Goal: Check status: Check status

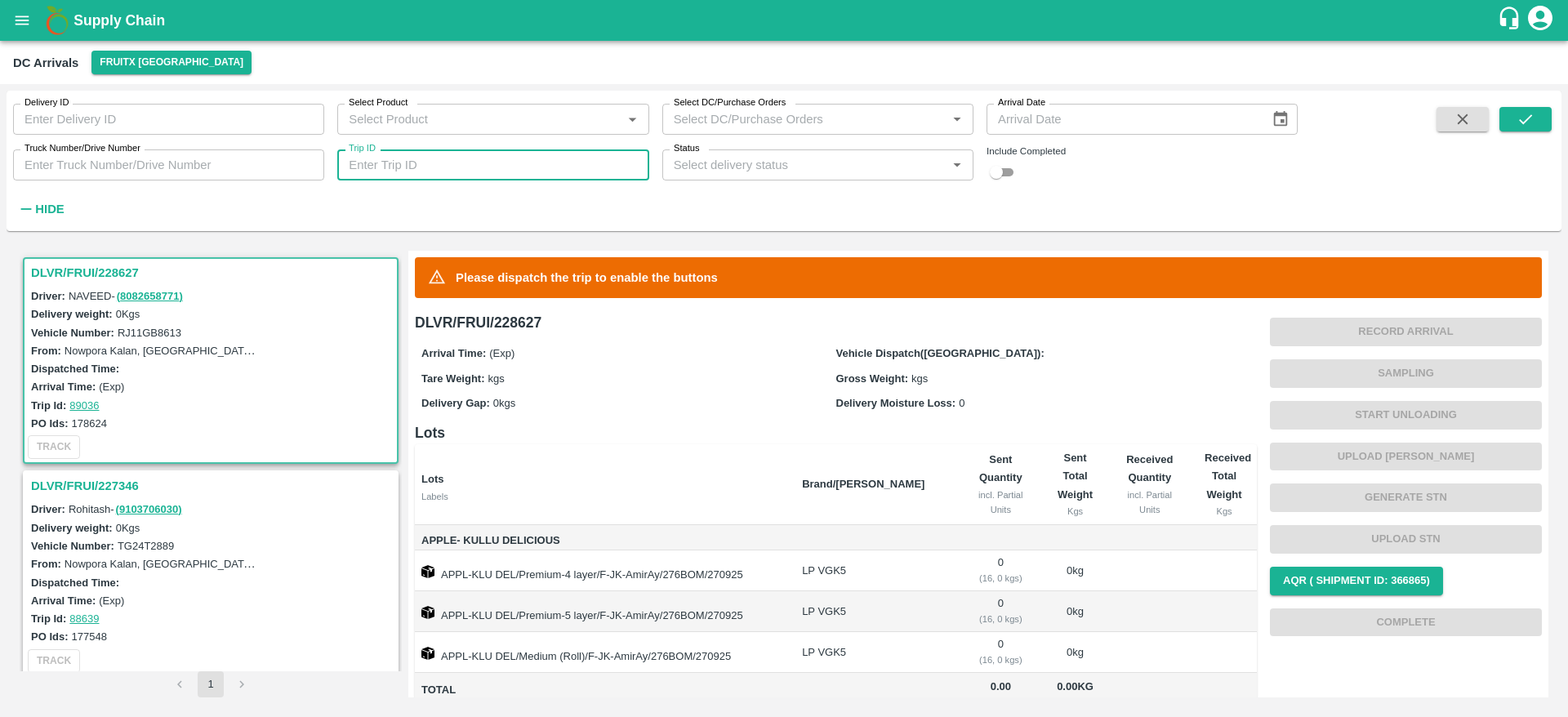
drag, startPoint x: 0, startPoint y: 0, endPoint x: 494, endPoint y: 159, distance: 519.0
click at [494, 159] on input "Trip ID" at bounding box center [492, 165] width 311 height 31
type input "88639"
click at [1010, 181] on input "checkbox" at bounding box center [996, 172] width 59 height 19
checkbox input "true"
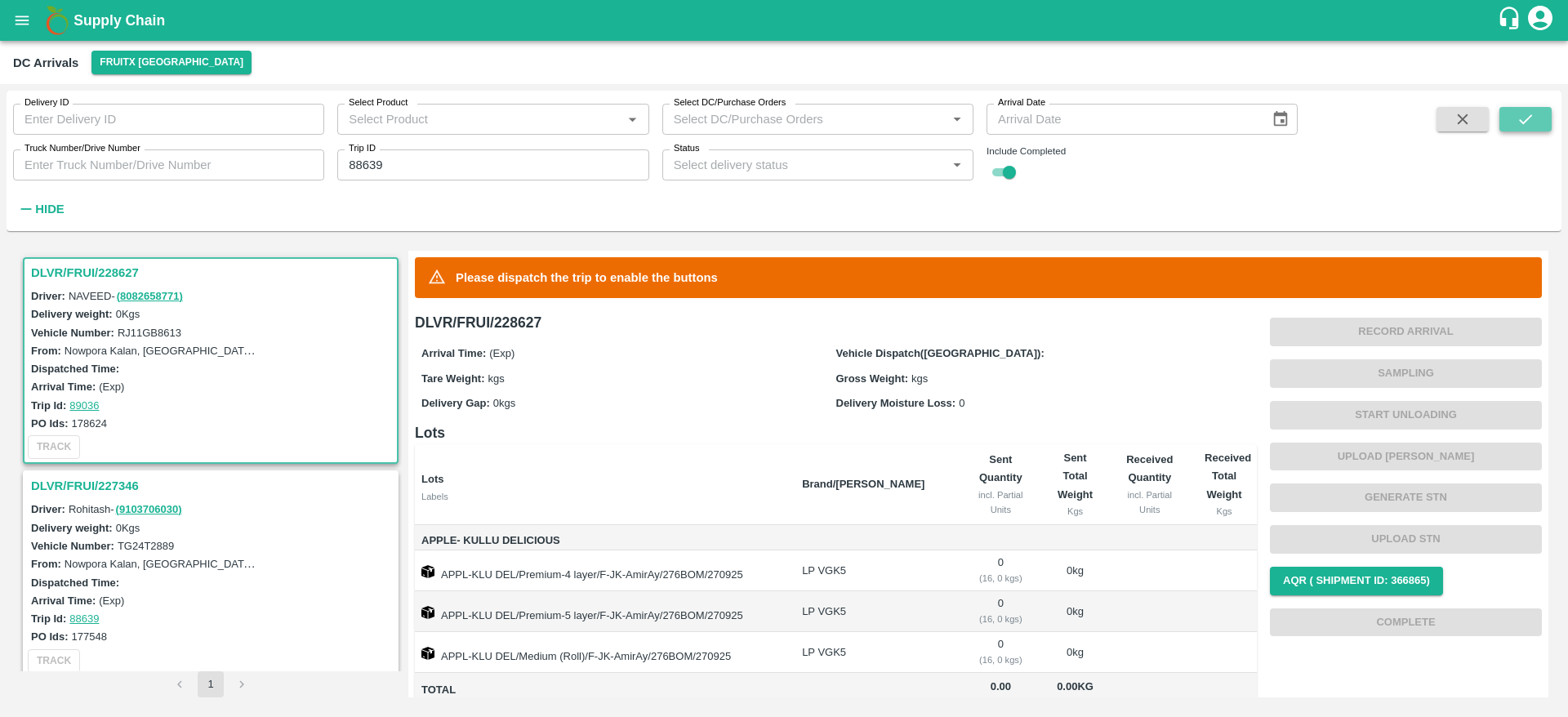
click at [1521, 120] on icon "submit" at bounding box center [1525, 119] width 13 height 10
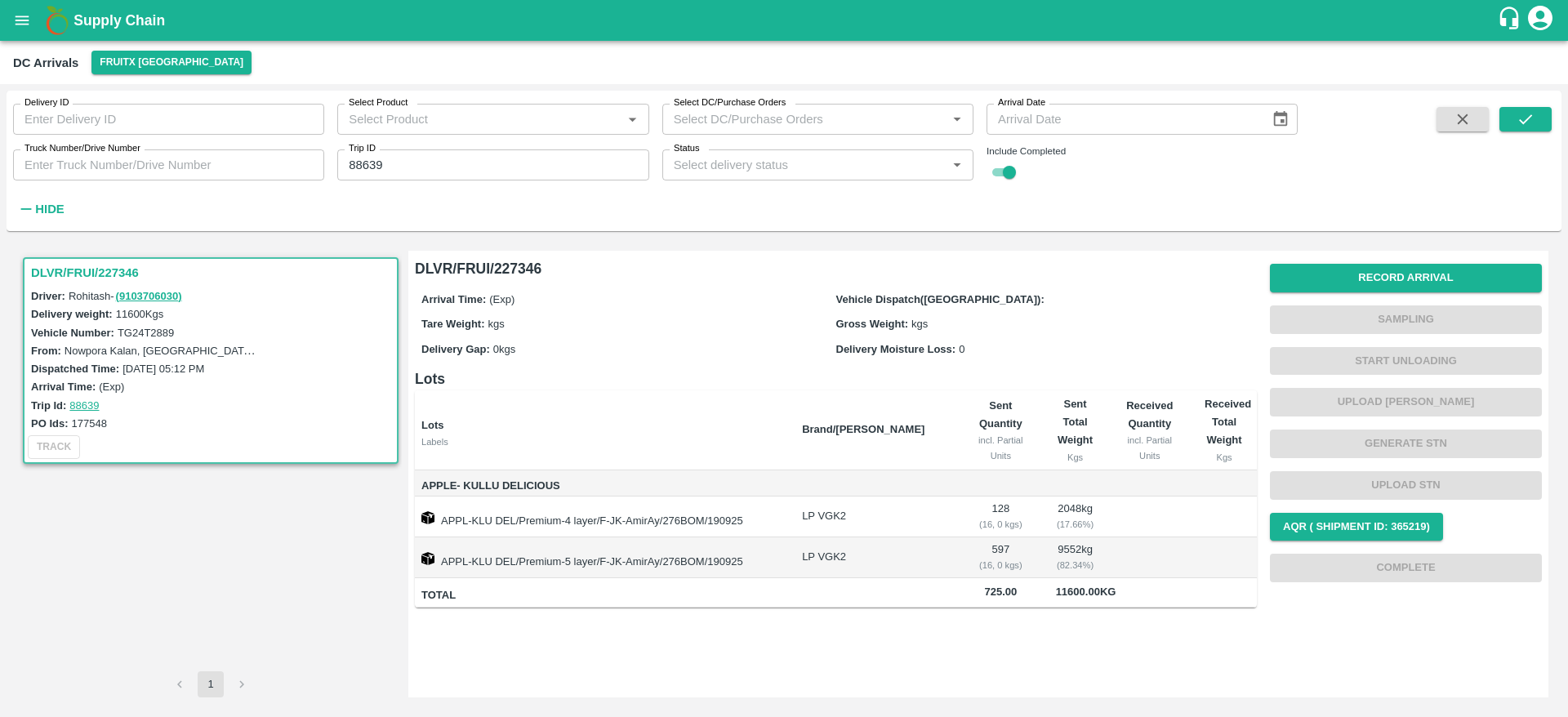
click at [91, 404] on link "88639" at bounding box center [84, 405] width 30 height 12
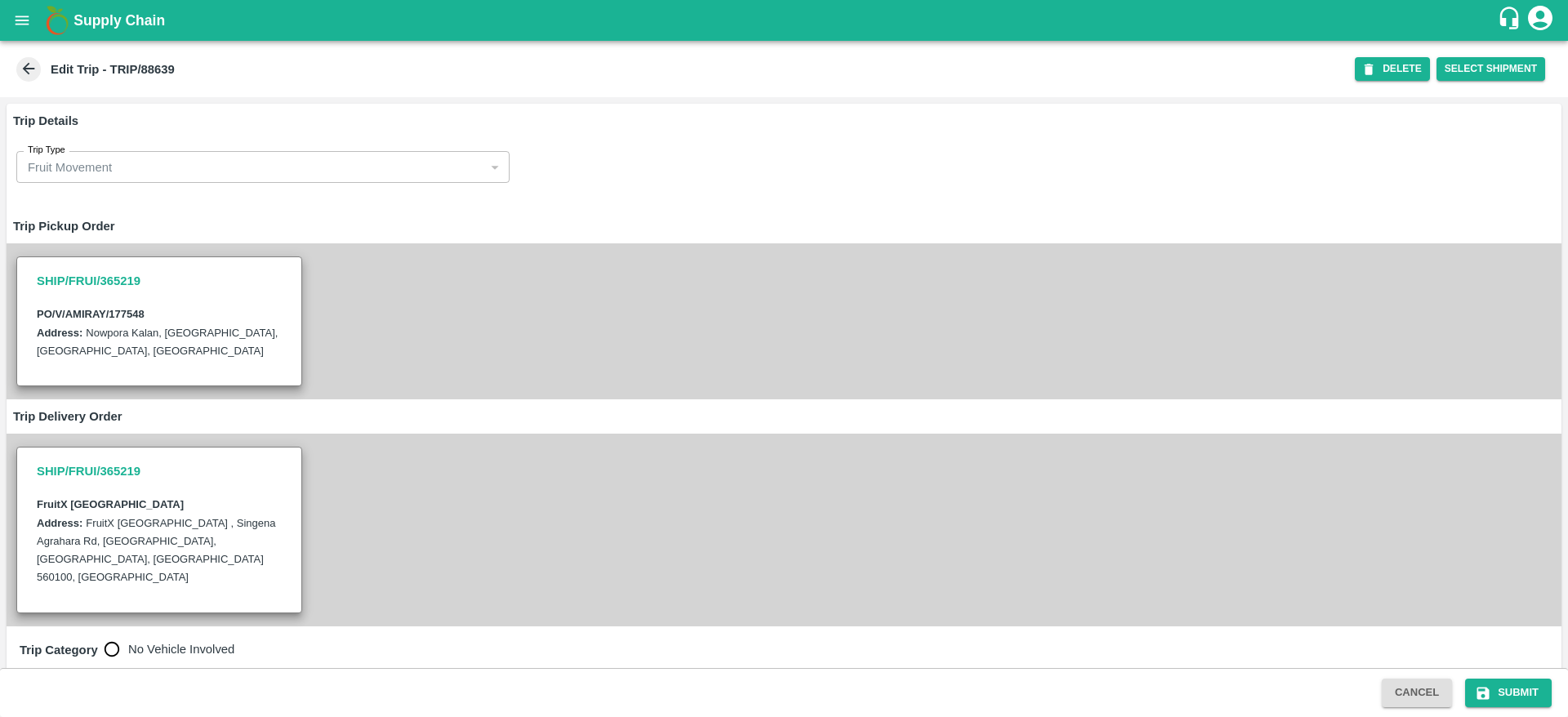
click at [30, 70] on icon at bounding box center [28, 68] width 18 height 18
click at [30, 74] on icon at bounding box center [28, 68] width 18 height 18
click at [151, 63] on b "Edit Trip - TRIP/88639" at bounding box center [113, 69] width 124 height 13
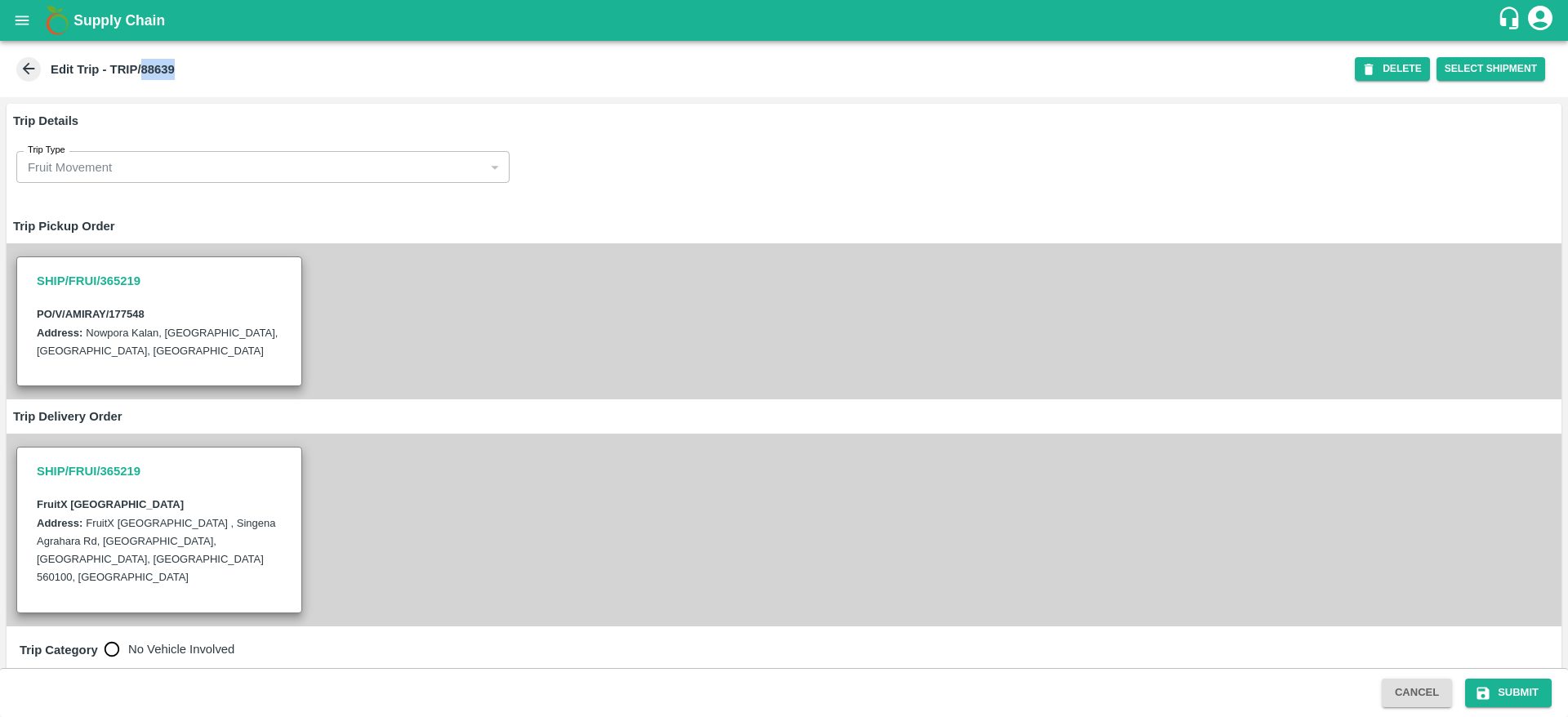
copy b "88639"
click at [1411, 686] on button "Cancel" at bounding box center [1416, 692] width 70 height 29
click at [1414, 692] on button "Cancel" at bounding box center [1416, 692] width 70 height 29
click at [29, 60] on icon at bounding box center [28, 68] width 18 height 18
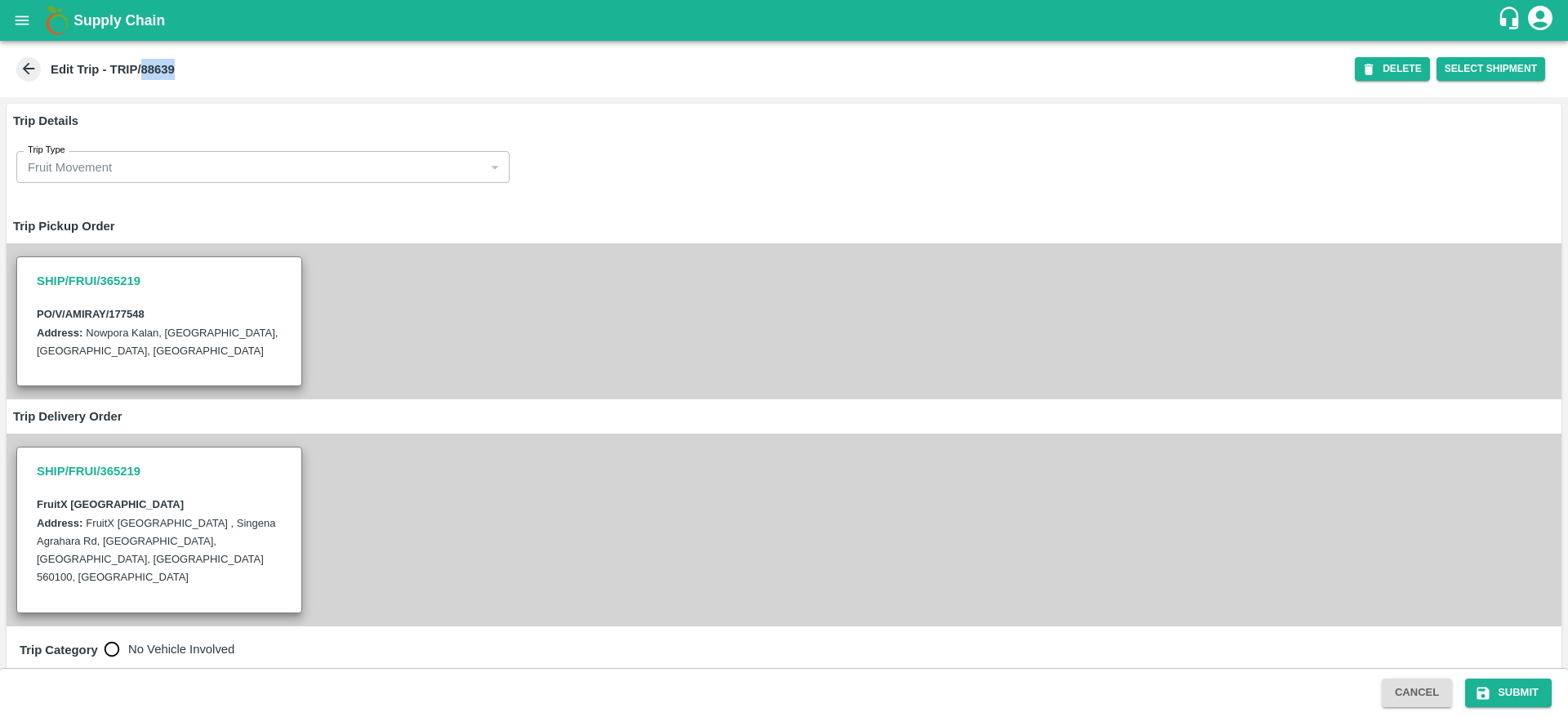
click at [29, 60] on icon at bounding box center [28, 68] width 18 height 18
click at [18, 18] on icon "open drawer" at bounding box center [21, 19] width 18 height 18
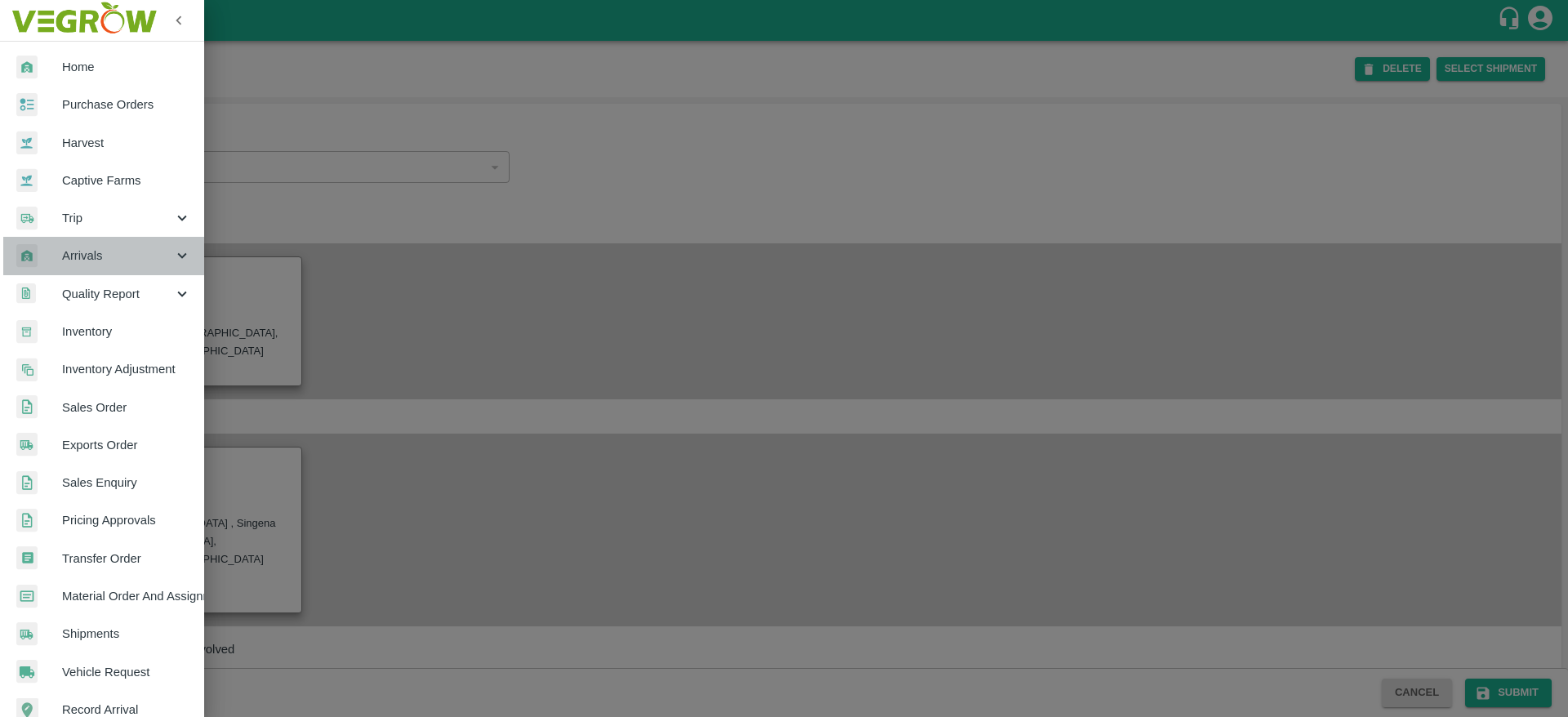
click at [109, 250] on span "Arrivals" at bounding box center [117, 255] width 111 height 18
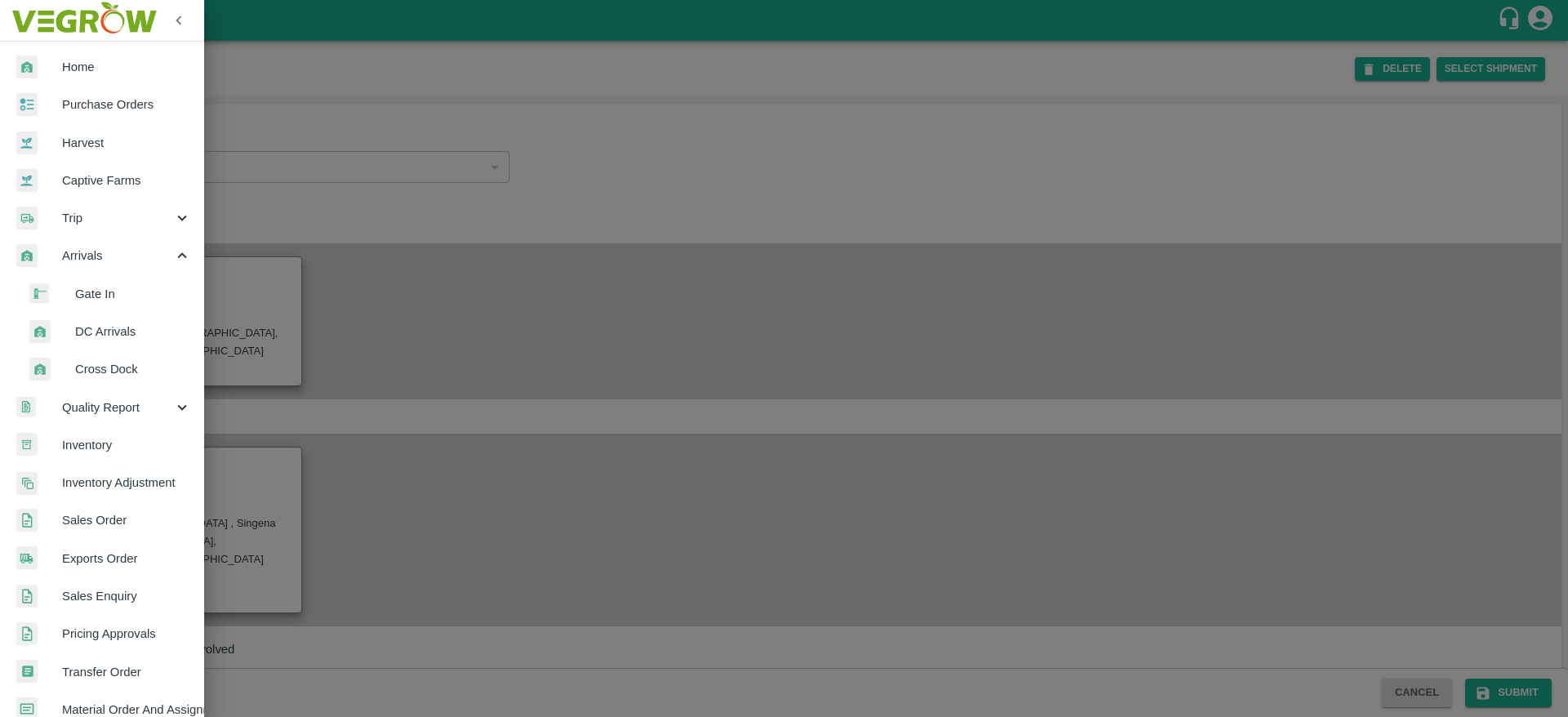
click at [103, 324] on span "DC Arrivals" at bounding box center [132, 331] width 115 height 18
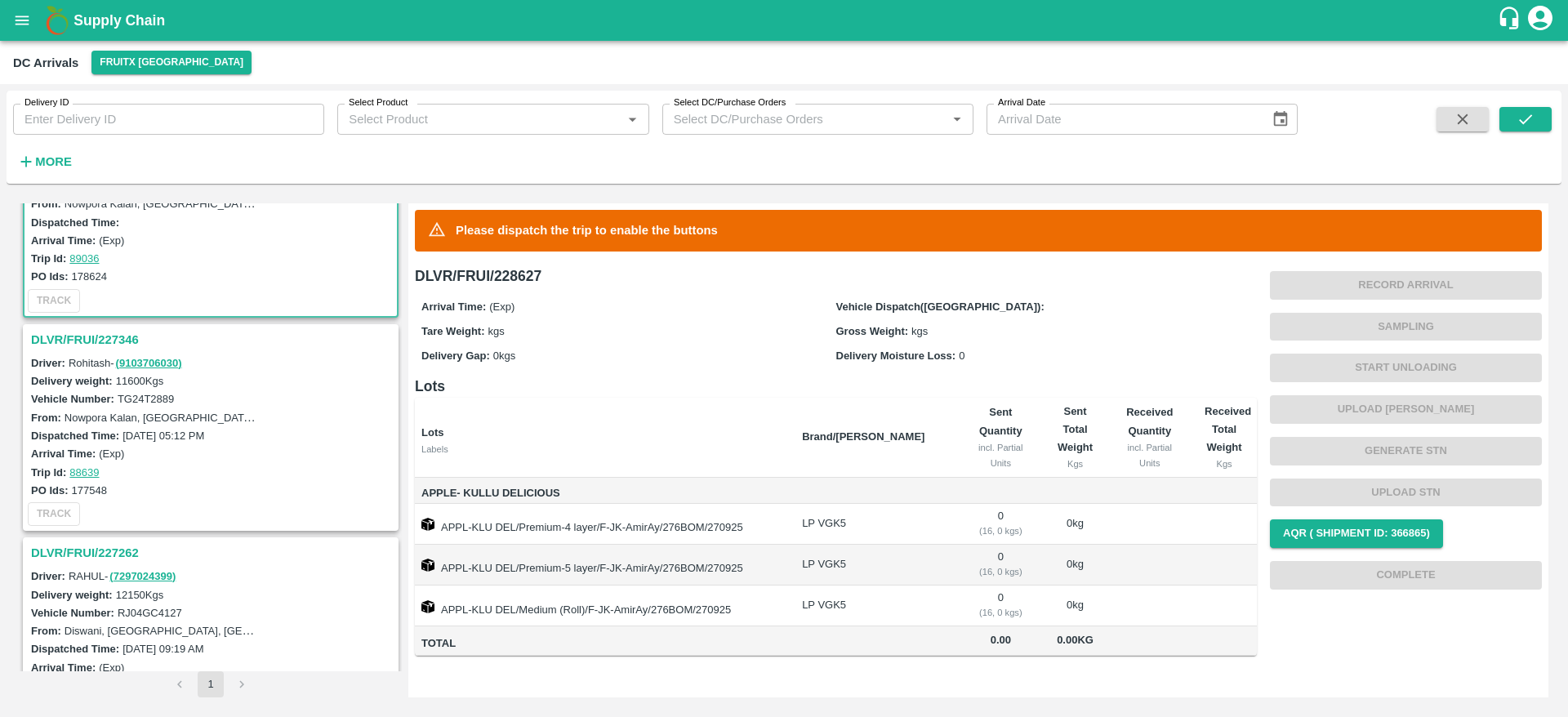
scroll to position [101, 0]
click at [115, 335] on h3 "DLVR/FRUI/227346" at bounding box center [213, 338] width 364 height 21
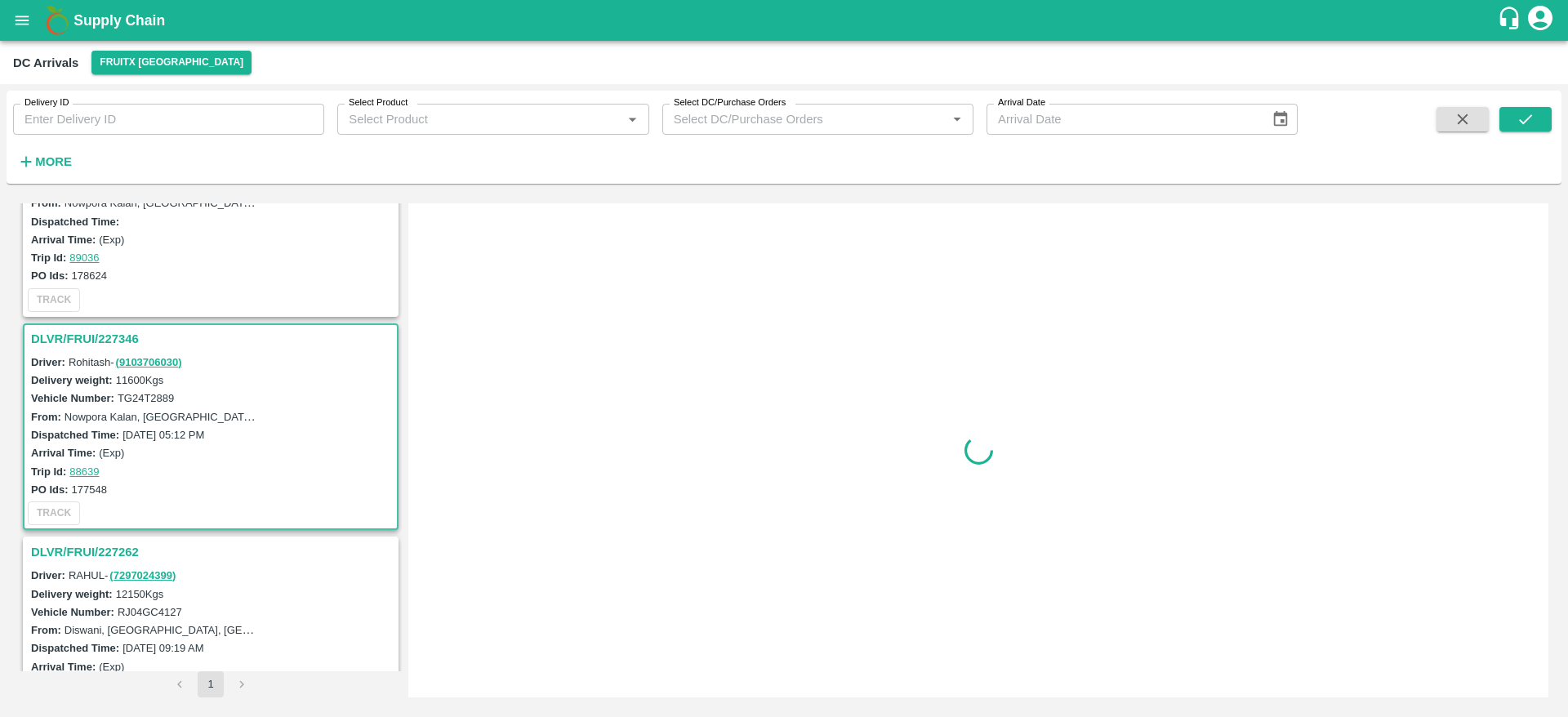
scroll to position [220, 0]
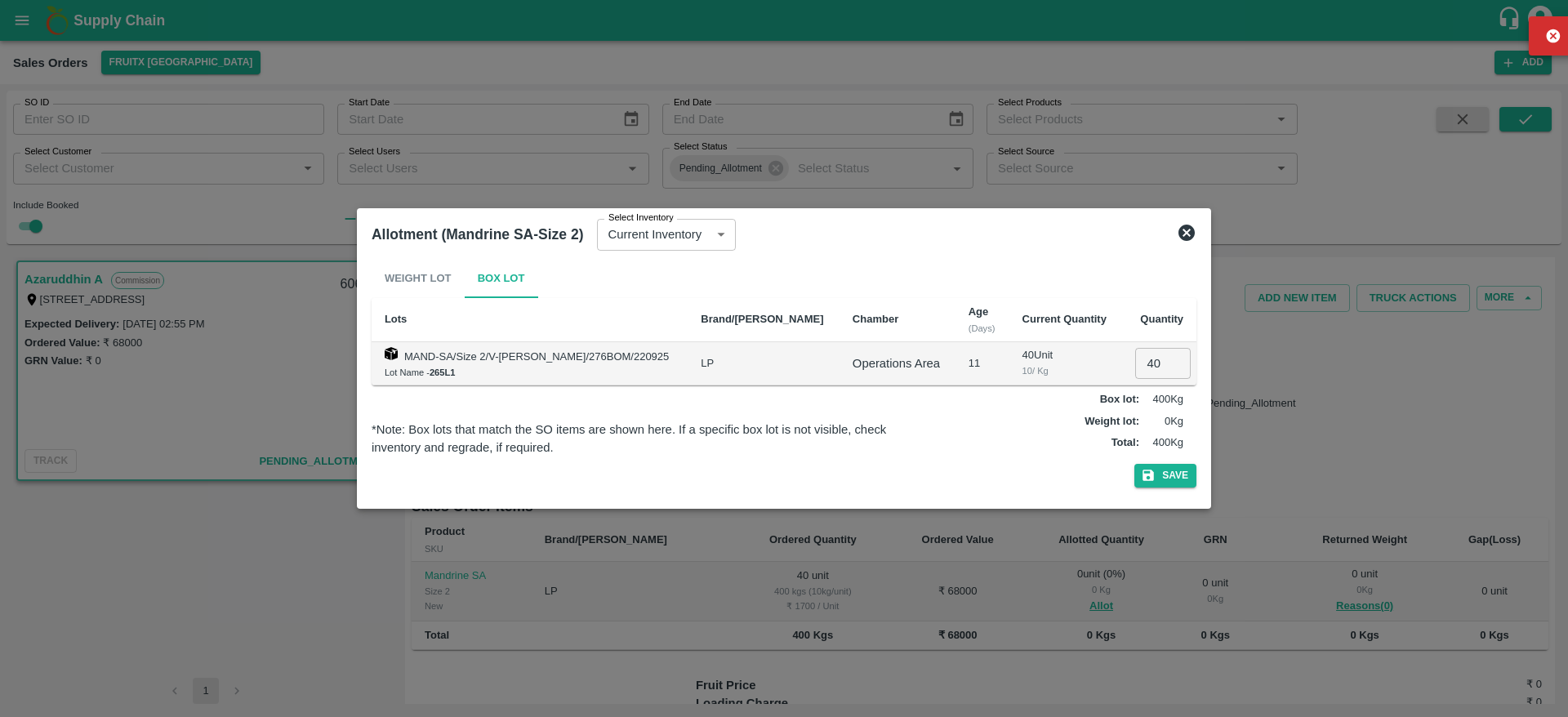
click at [1184, 232] on icon at bounding box center [1186, 233] width 17 height 17
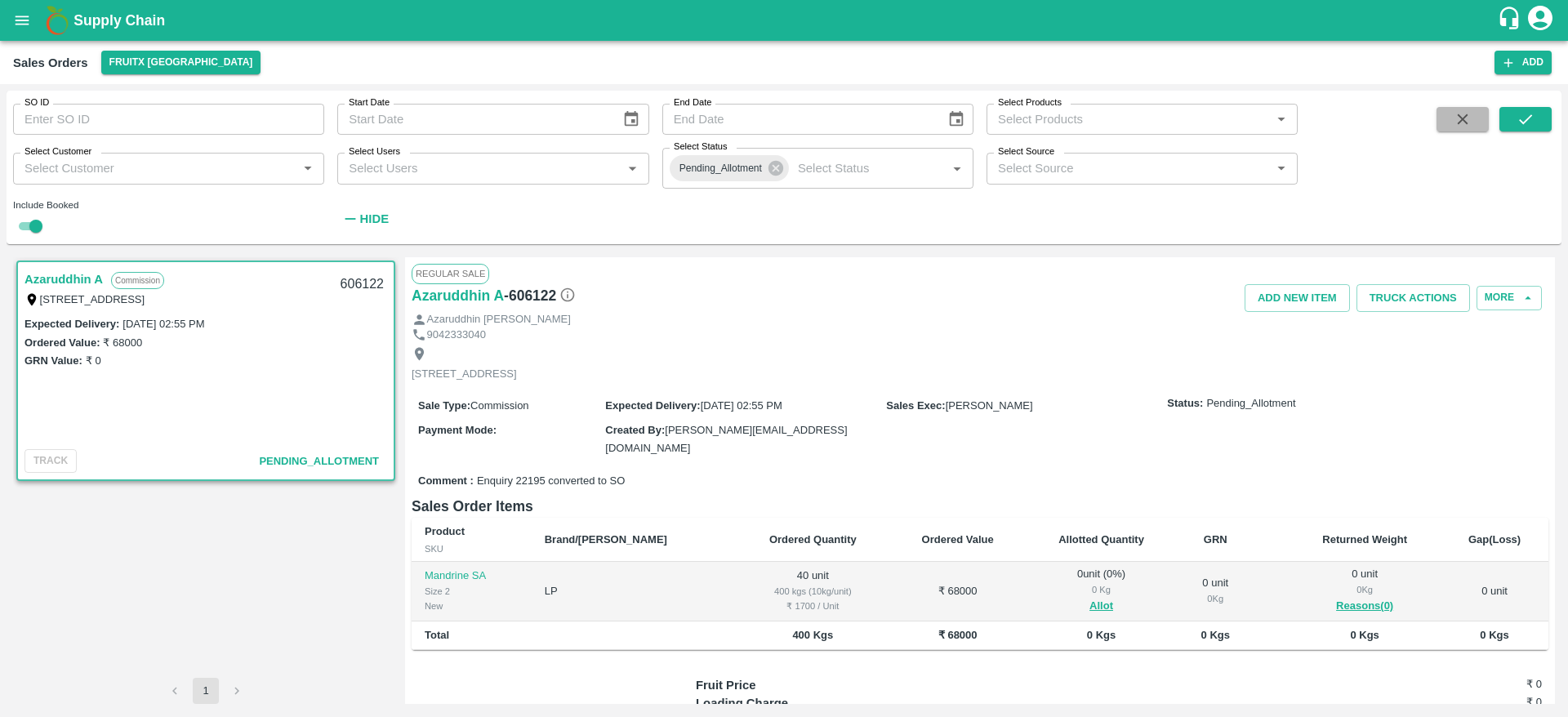
click at [1440, 127] on button "button" at bounding box center [1463, 119] width 53 height 25
checkbox input "false"
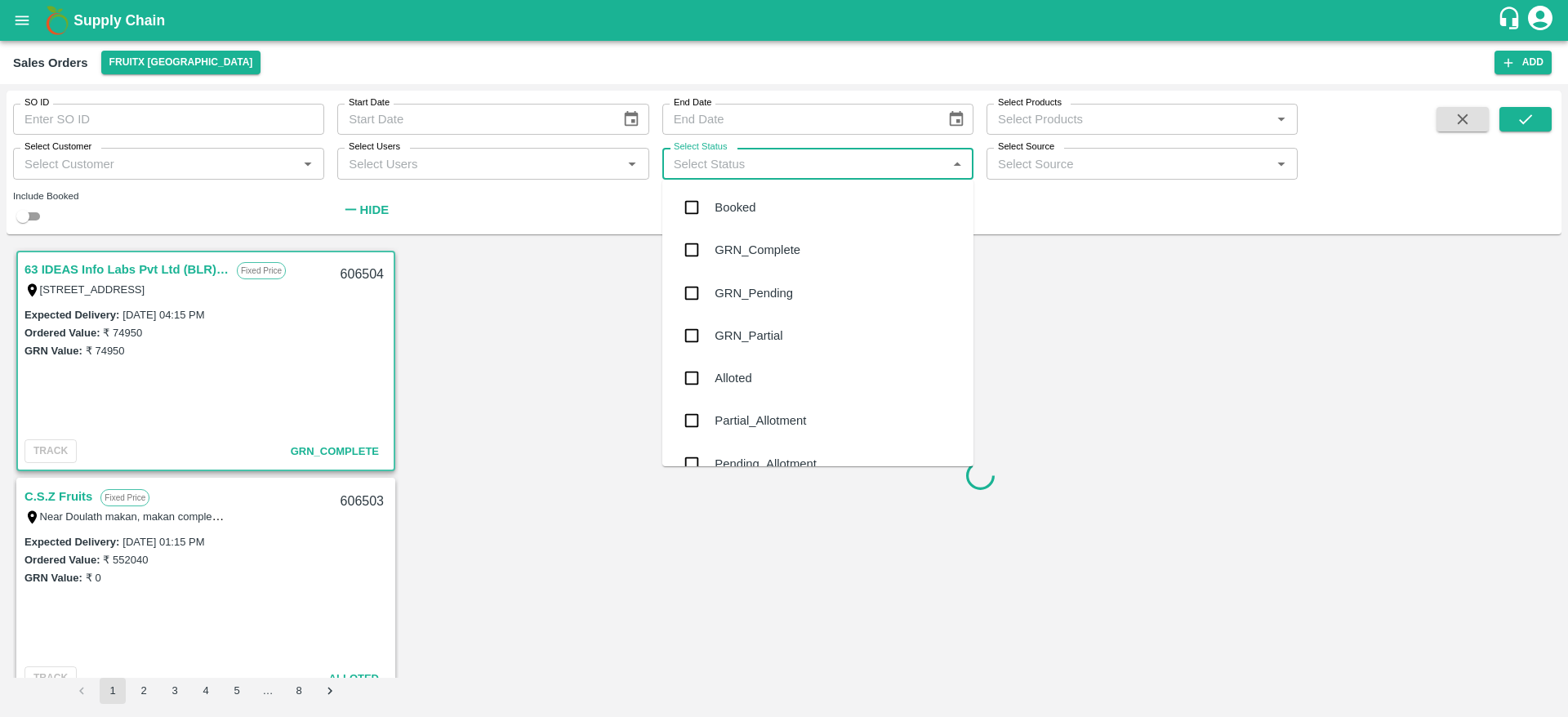
click at [766, 164] on input "Select Status" at bounding box center [804, 163] width 274 height 21
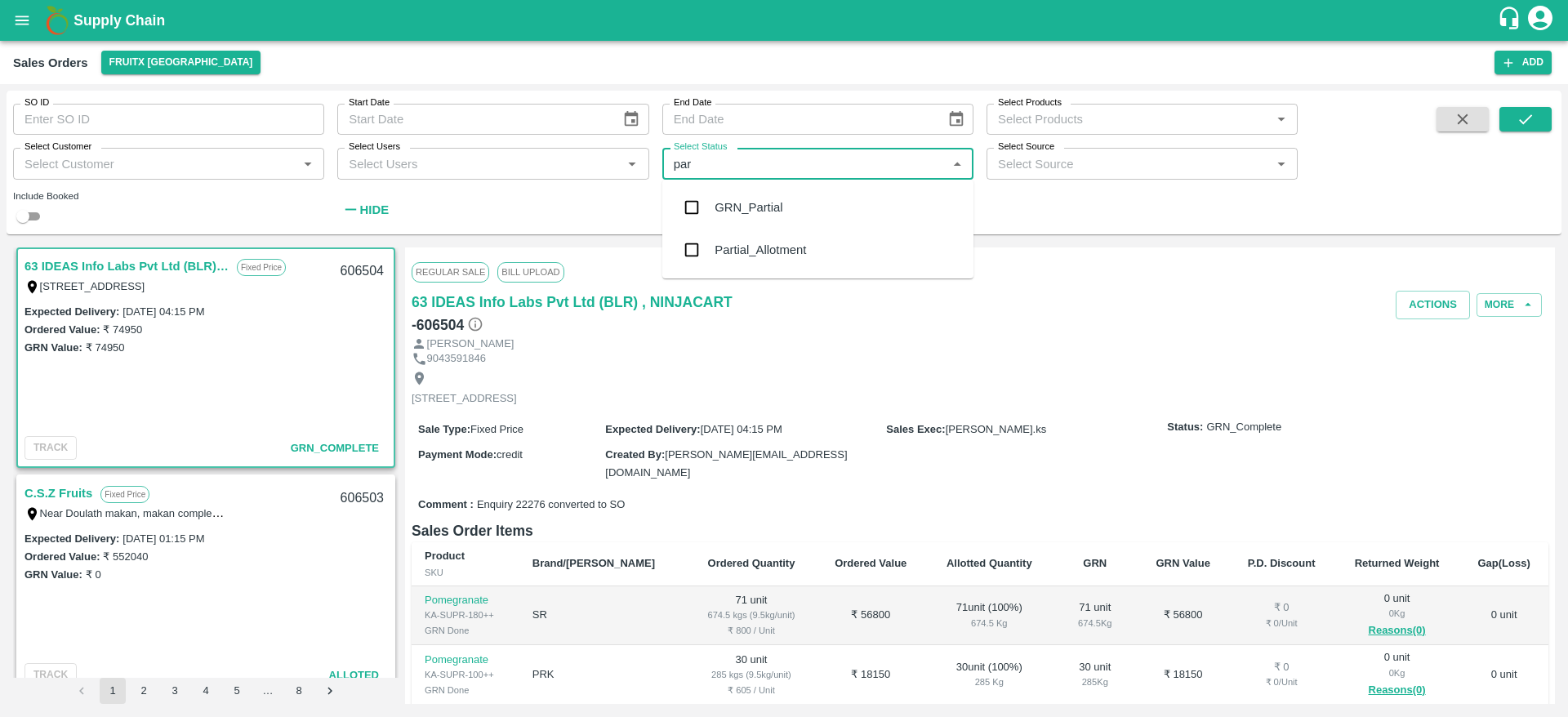
type input "part"
click at [748, 252] on div "Partial_Allotment" at bounding box center [760, 249] width 91 height 18
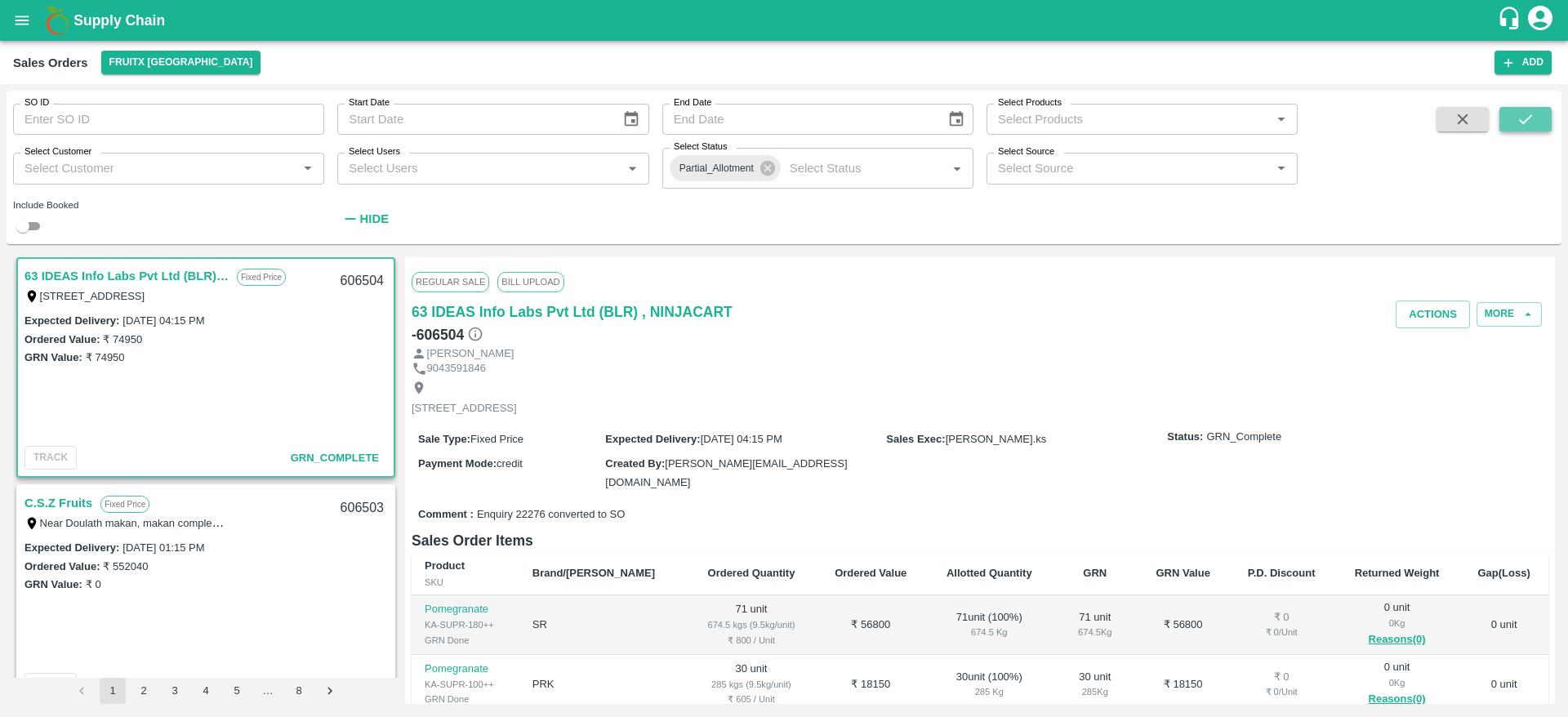
click at [1522, 127] on icon "submit" at bounding box center [1525, 118] width 18 height 18
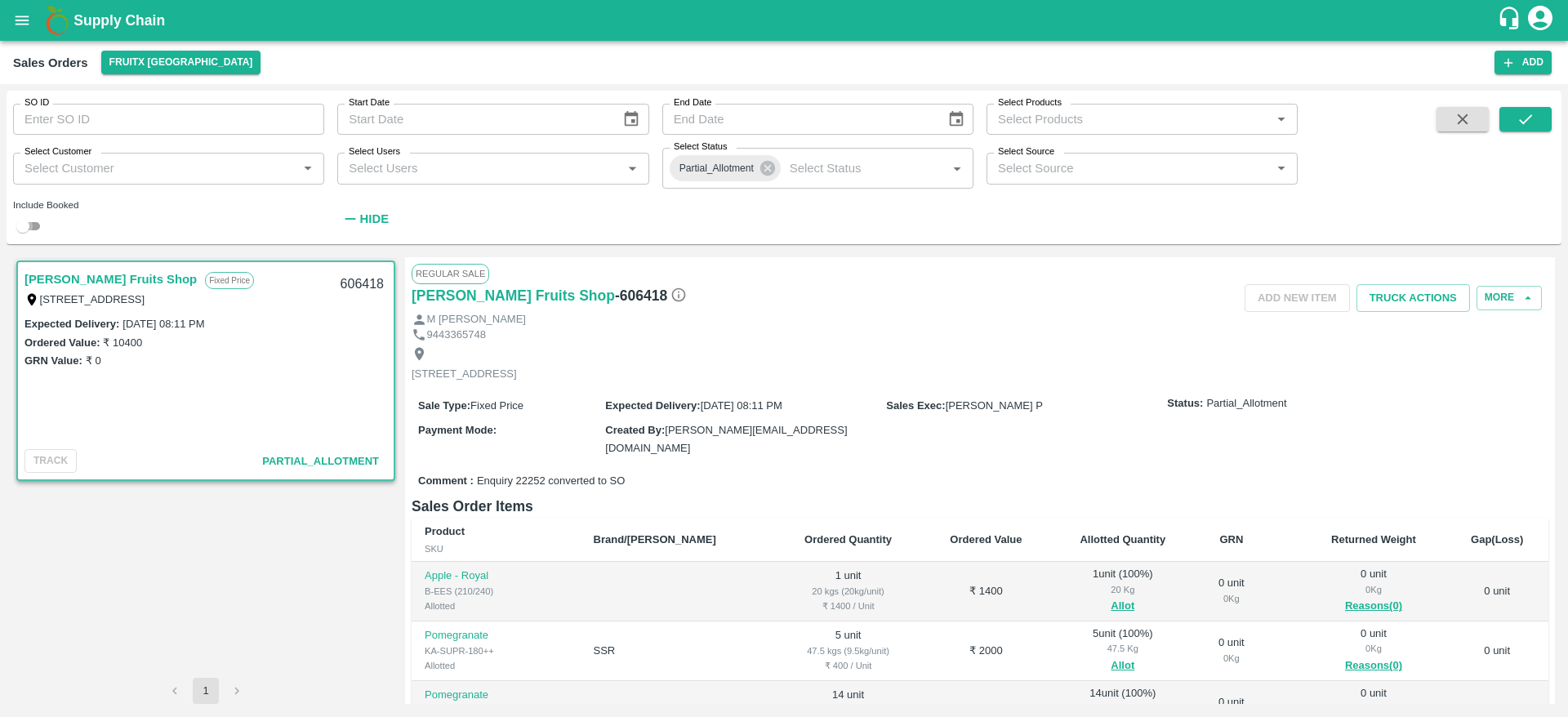
click at [25, 222] on input "checkbox" at bounding box center [23, 225] width 59 height 19
click at [1528, 123] on icon "submit" at bounding box center [1525, 118] width 18 height 18
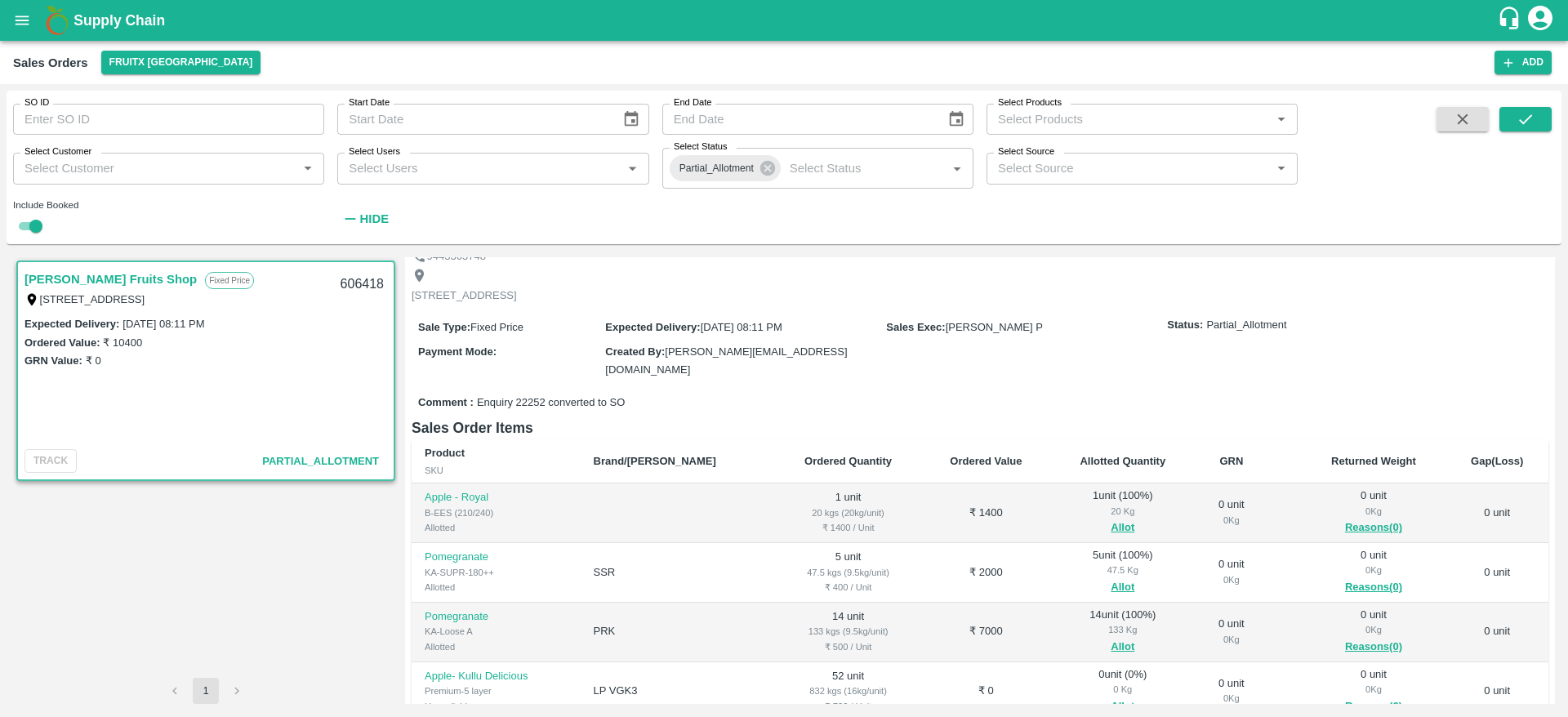
scroll to position [74, 0]
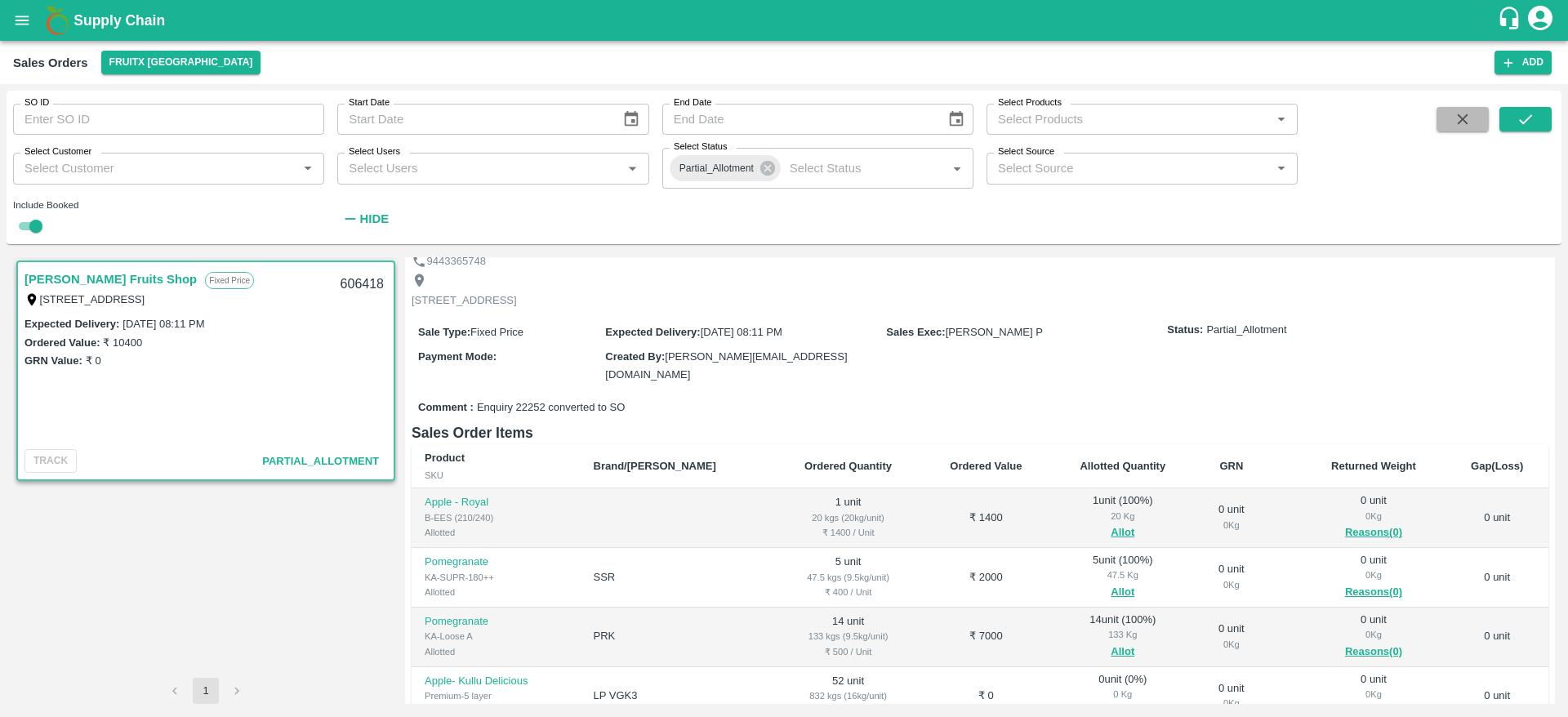
click at [1456, 116] on icon "button" at bounding box center [1462, 118] width 18 height 18
checkbox input "false"
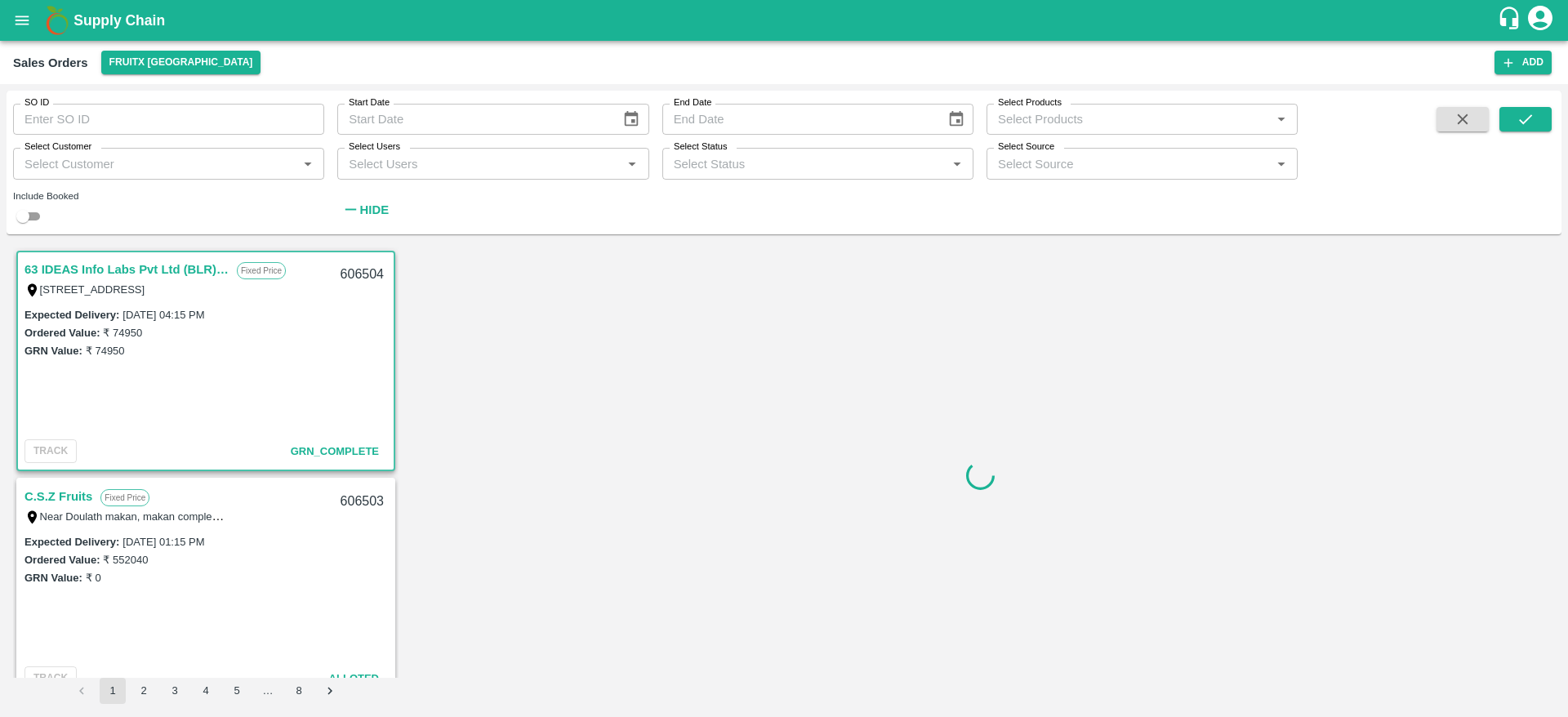
scroll to position [4, 0]
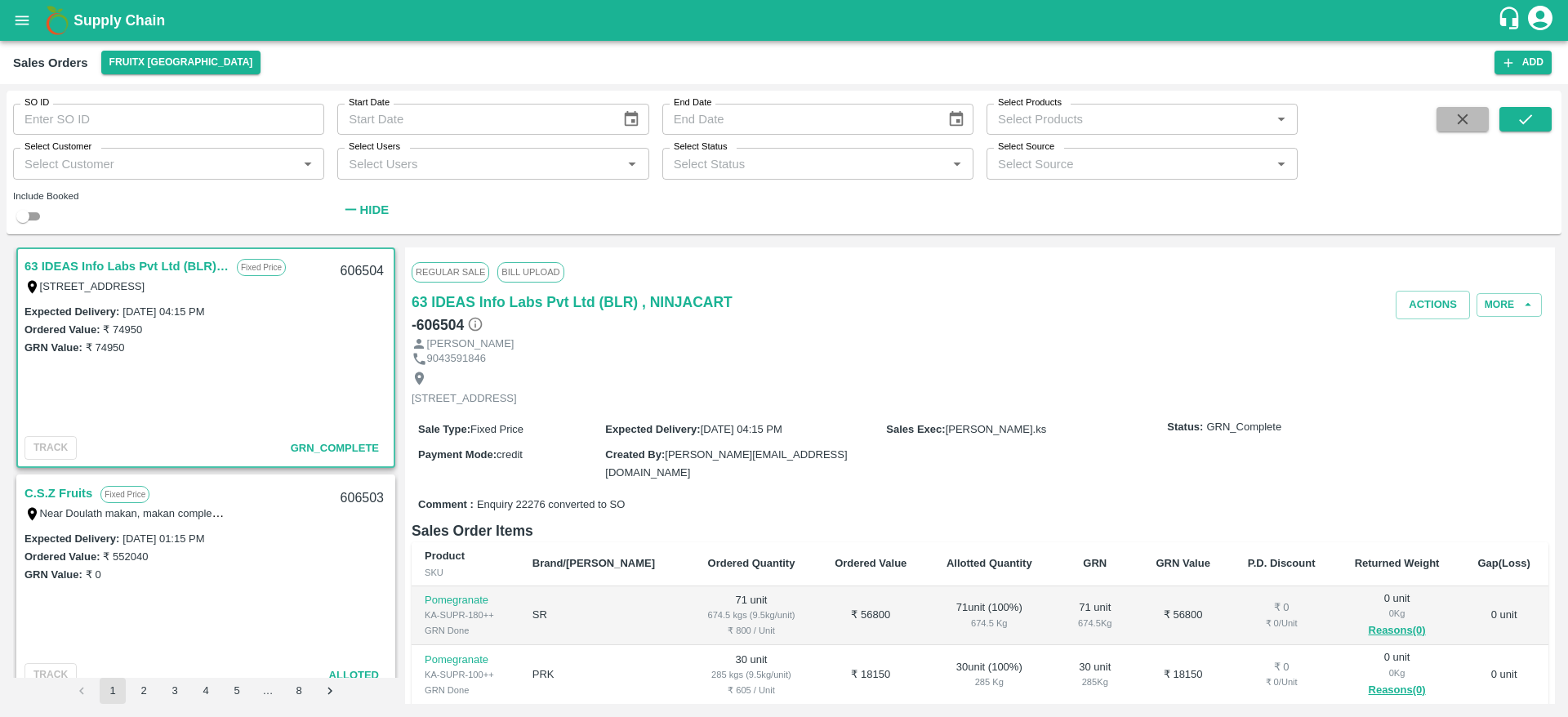
click at [1447, 117] on button "button" at bounding box center [1463, 119] width 53 height 25
click at [168, 106] on input "SO ID" at bounding box center [168, 119] width 311 height 31
paste input "text"
type input "606186"
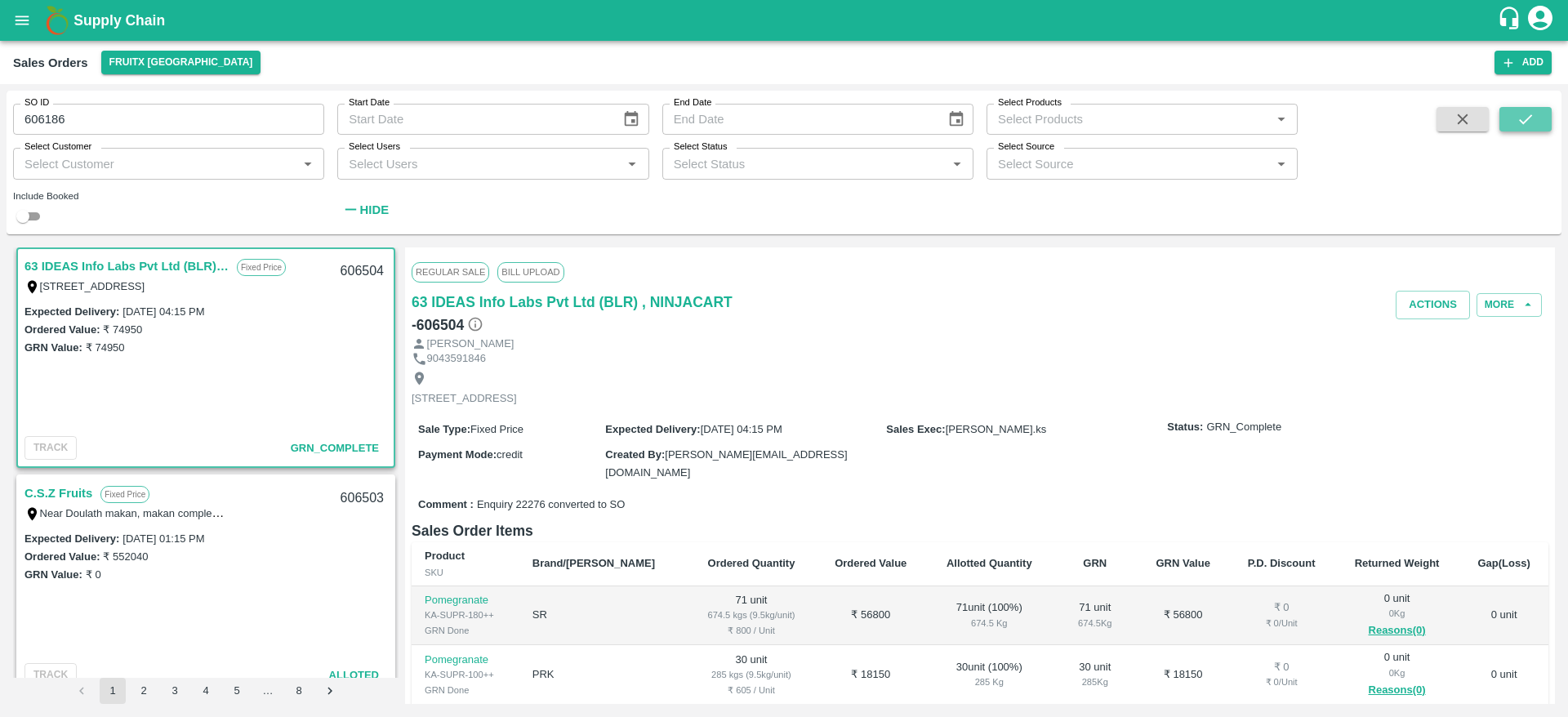
click at [1526, 128] on icon "submit" at bounding box center [1525, 118] width 18 height 18
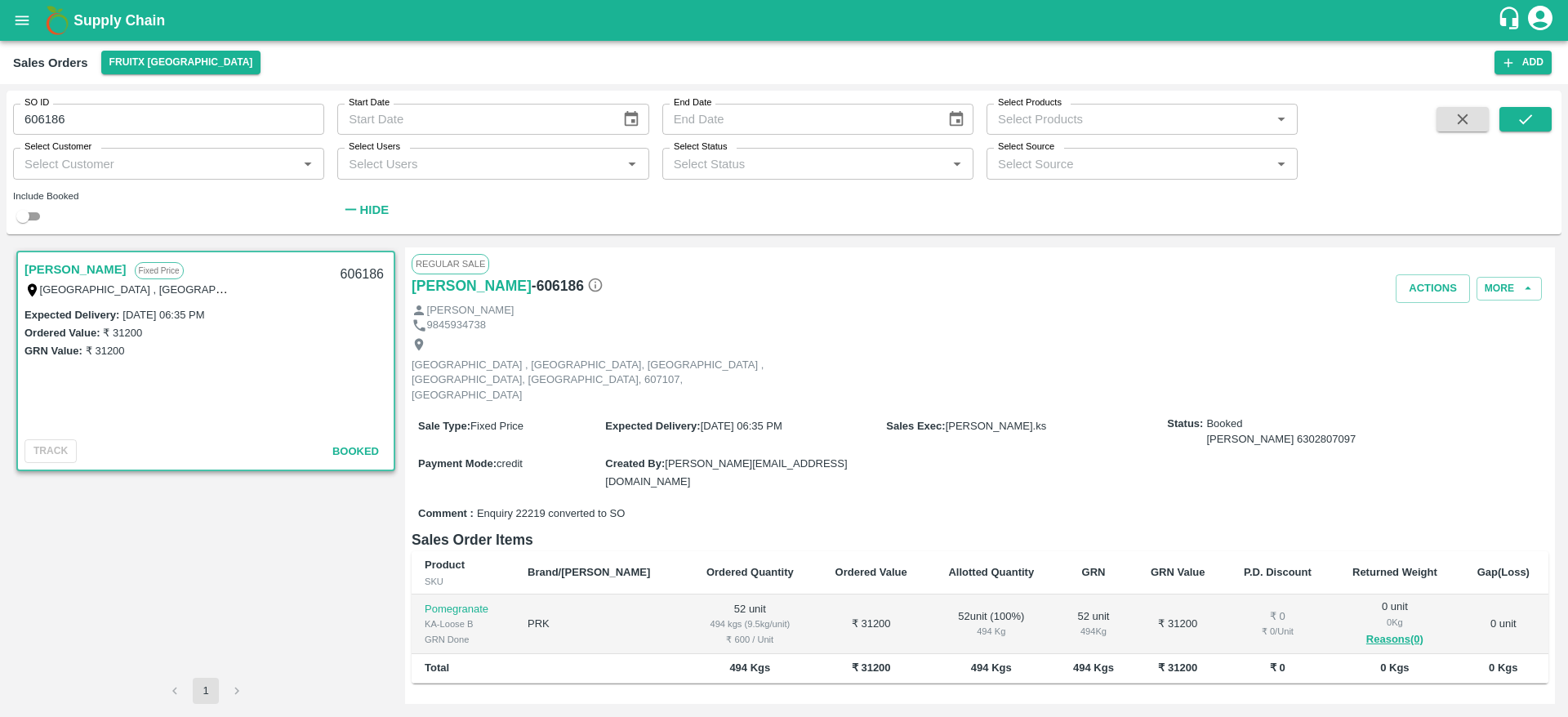
click at [156, 116] on input "606186" at bounding box center [168, 119] width 311 height 31
paste input "text"
click at [1528, 130] on button "submit" at bounding box center [1525, 119] width 53 height 25
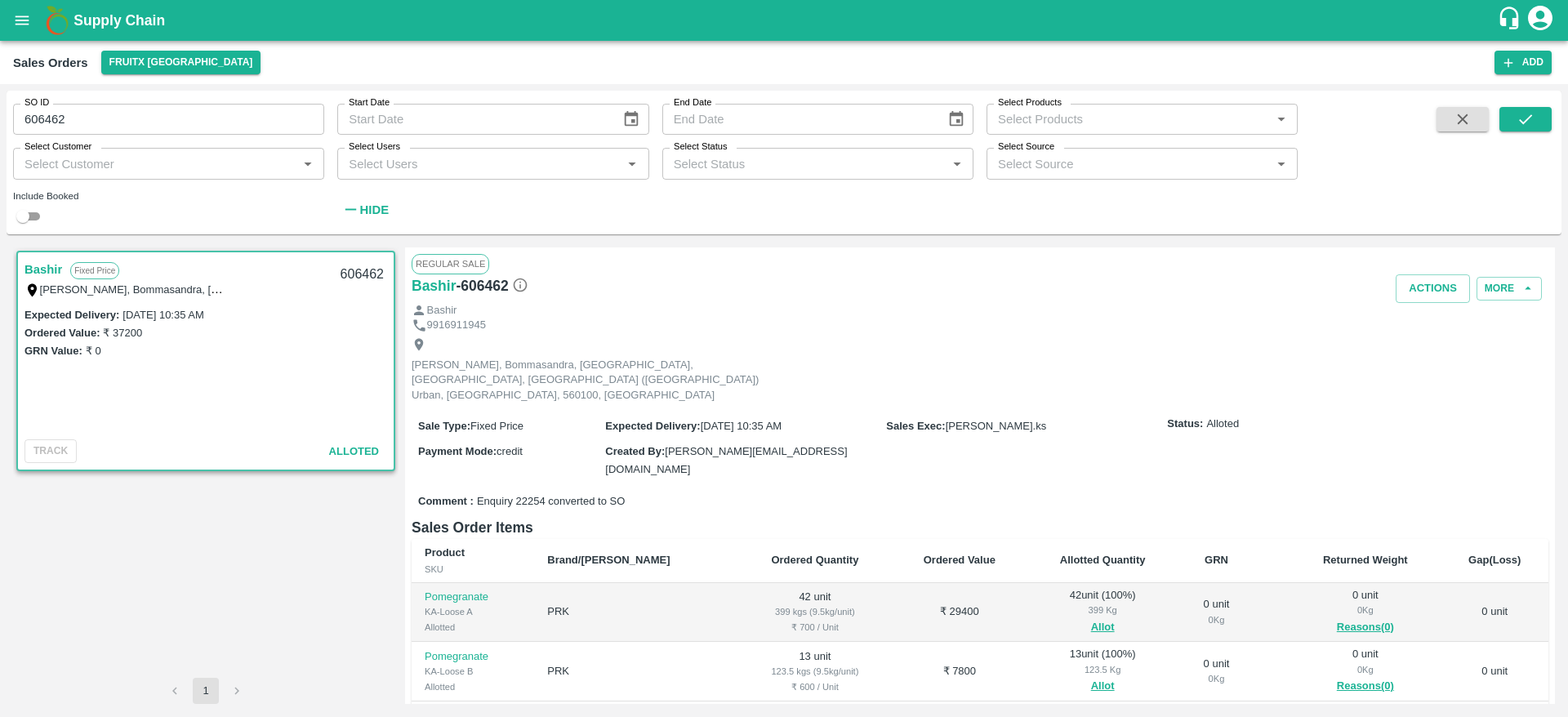
scroll to position [79, 0]
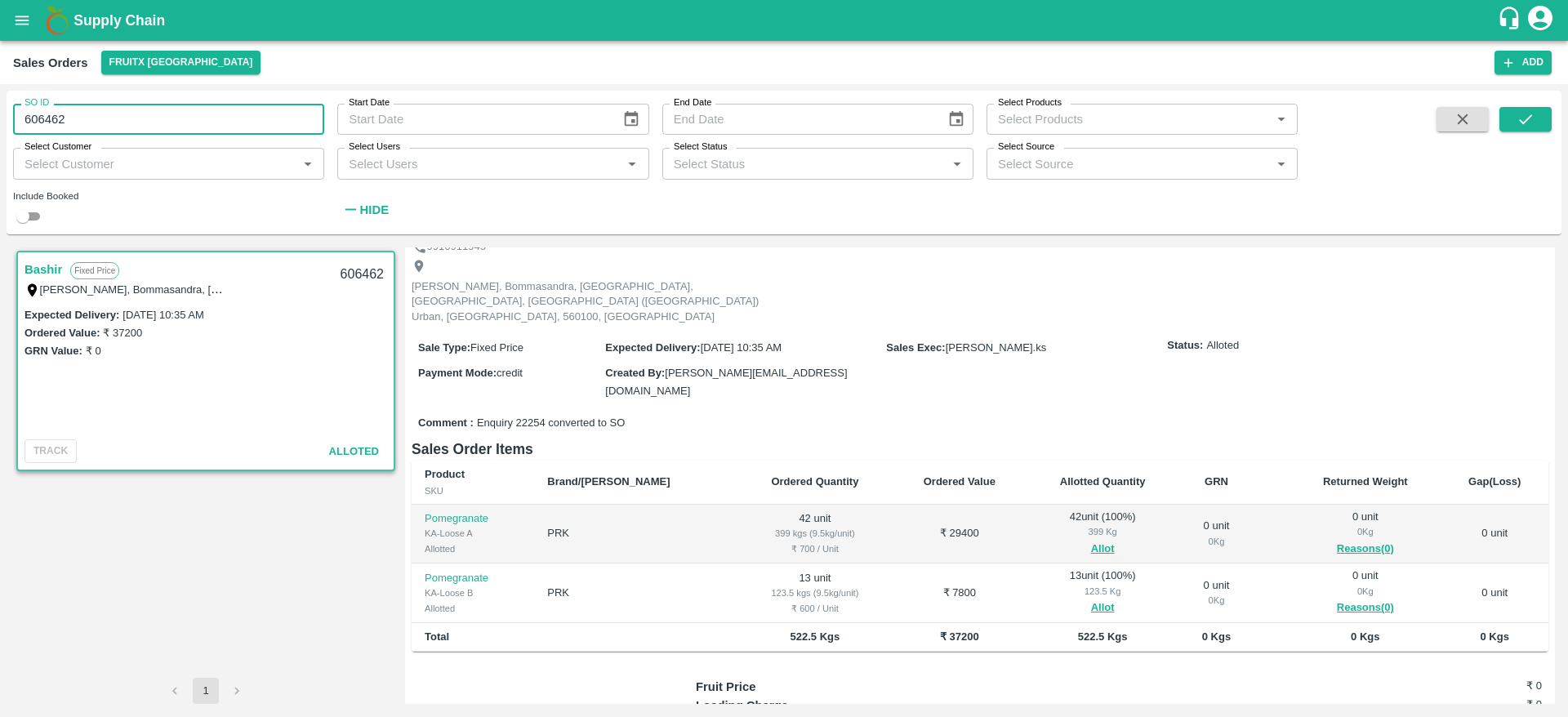
click at [188, 128] on input "606462" at bounding box center [168, 119] width 311 height 31
paste input "text"
click at [1526, 116] on icon "submit" at bounding box center [1525, 118] width 18 height 18
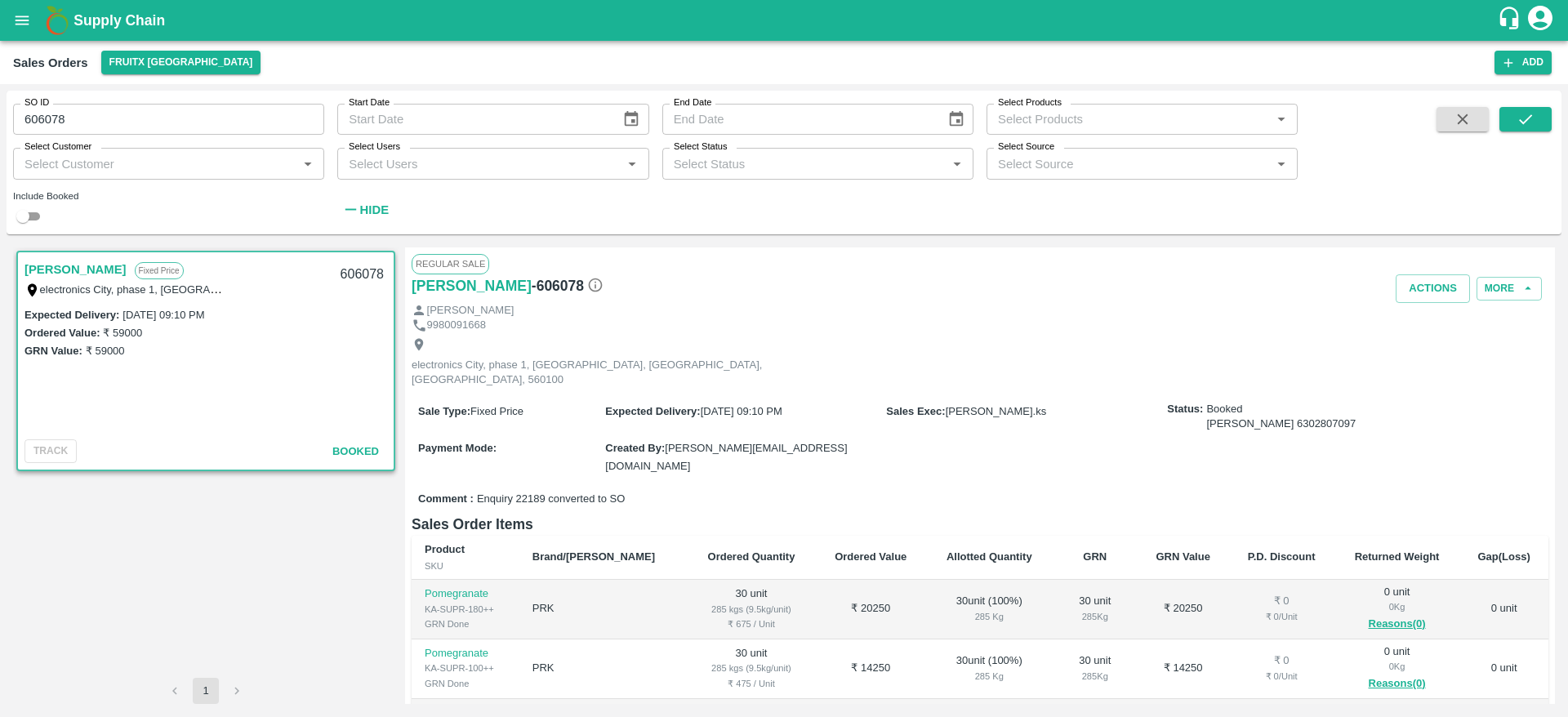
scroll to position [95, 0]
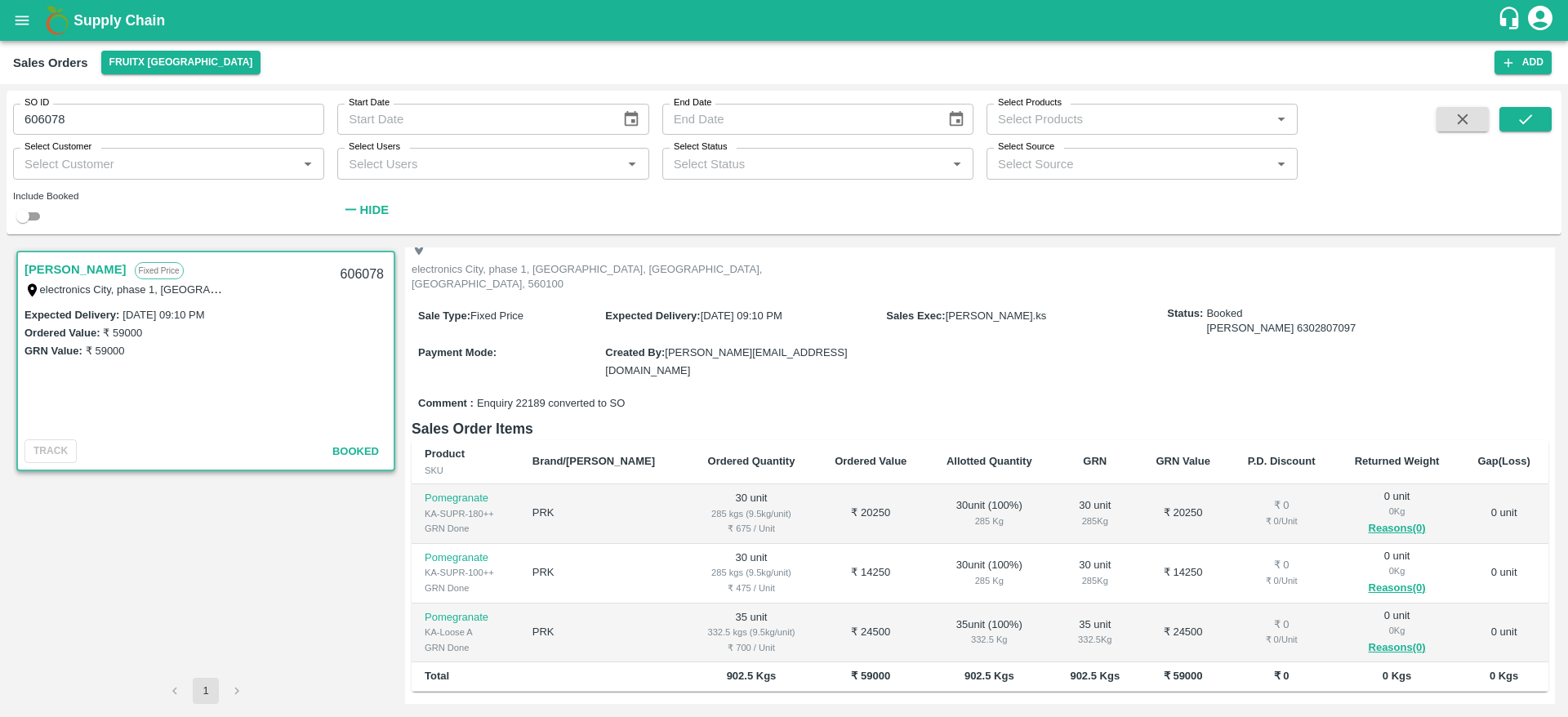
click at [255, 117] on input "606078" at bounding box center [168, 119] width 311 height 31
paste input "text"
click at [1528, 123] on icon "submit" at bounding box center [1525, 118] width 18 height 18
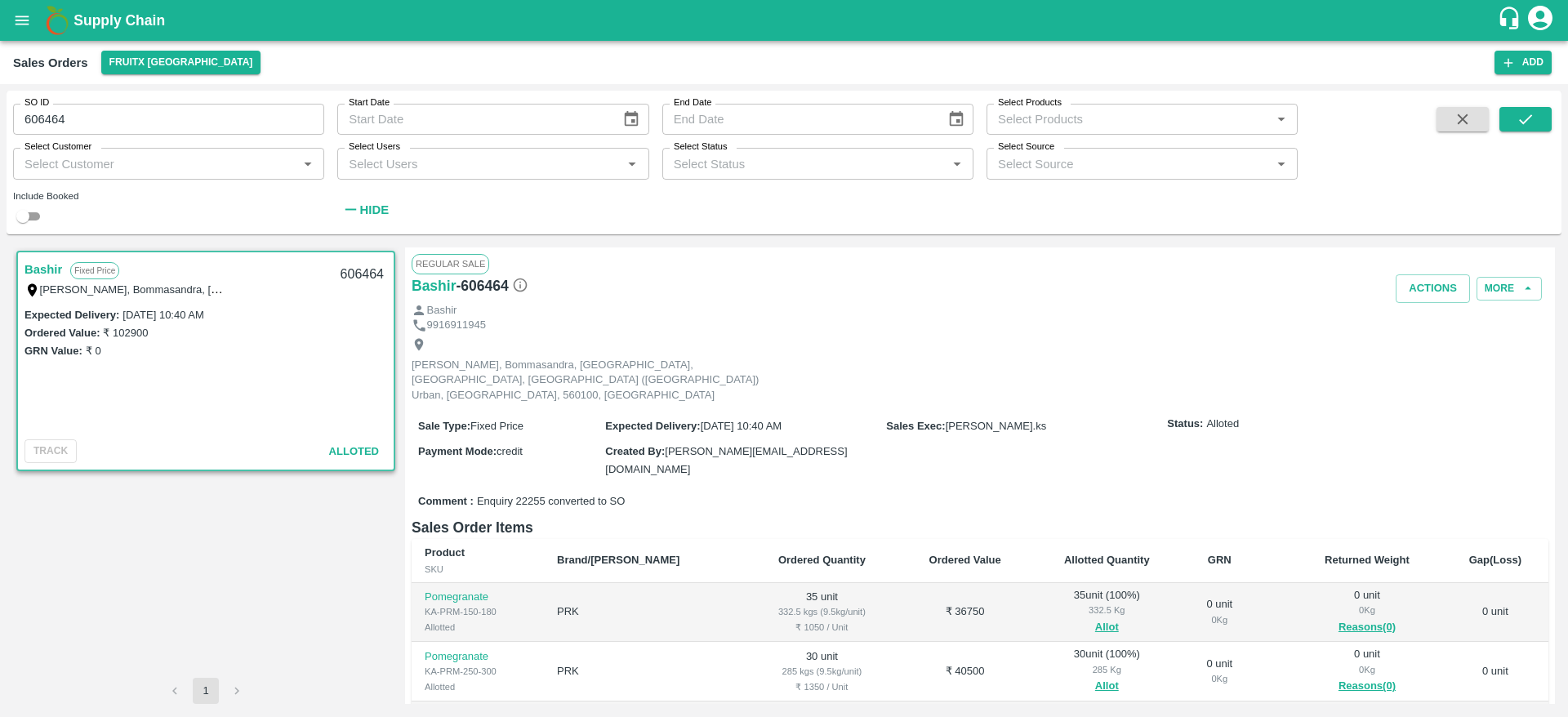
scroll to position [139, 0]
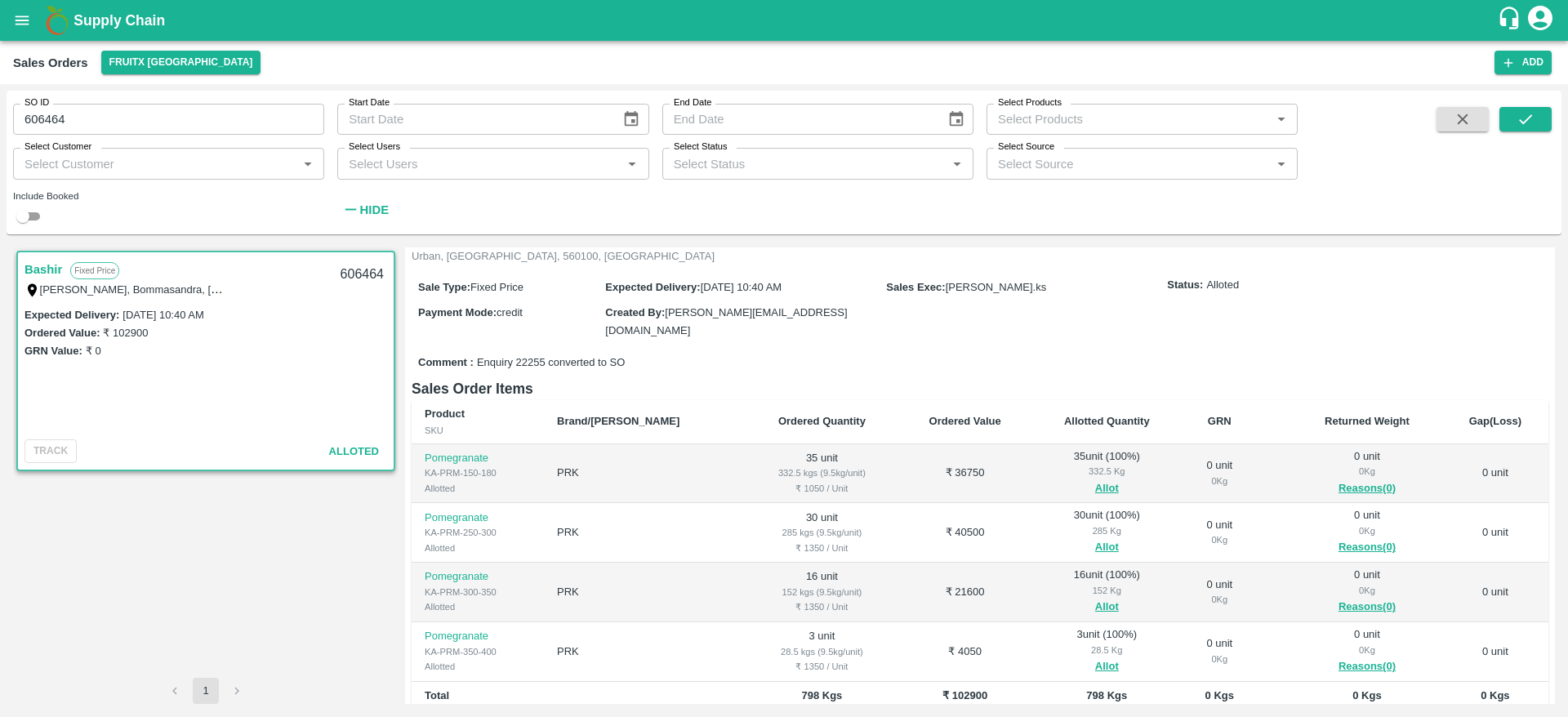
click at [192, 113] on input "606464" at bounding box center [168, 119] width 311 height 31
paste input "text"
click at [1535, 115] on icon "submit" at bounding box center [1525, 118] width 18 height 18
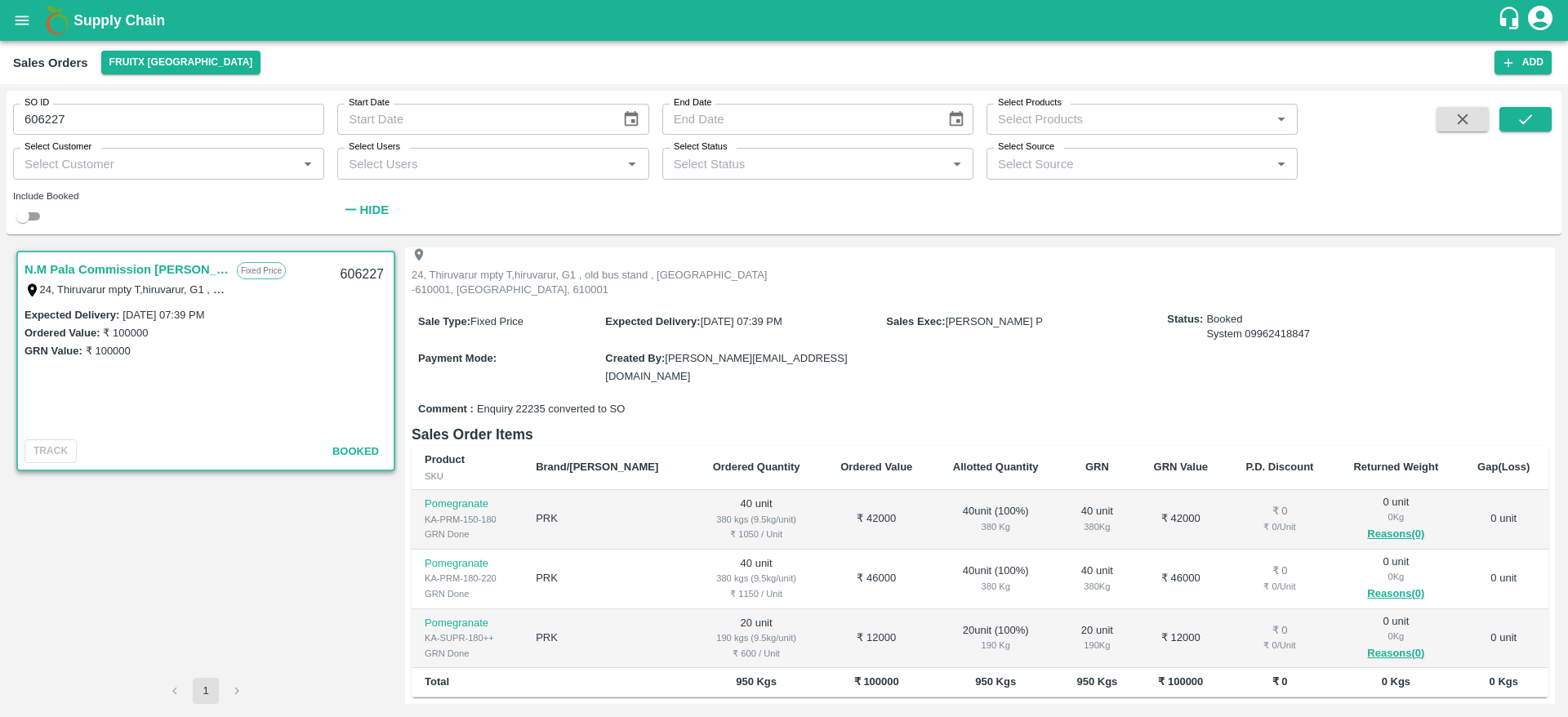
scroll to position [91, 0]
click at [194, 108] on input "606227" at bounding box center [168, 119] width 311 height 31
paste input "text"
click at [1521, 115] on icon "submit" at bounding box center [1525, 118] width 18 height 18
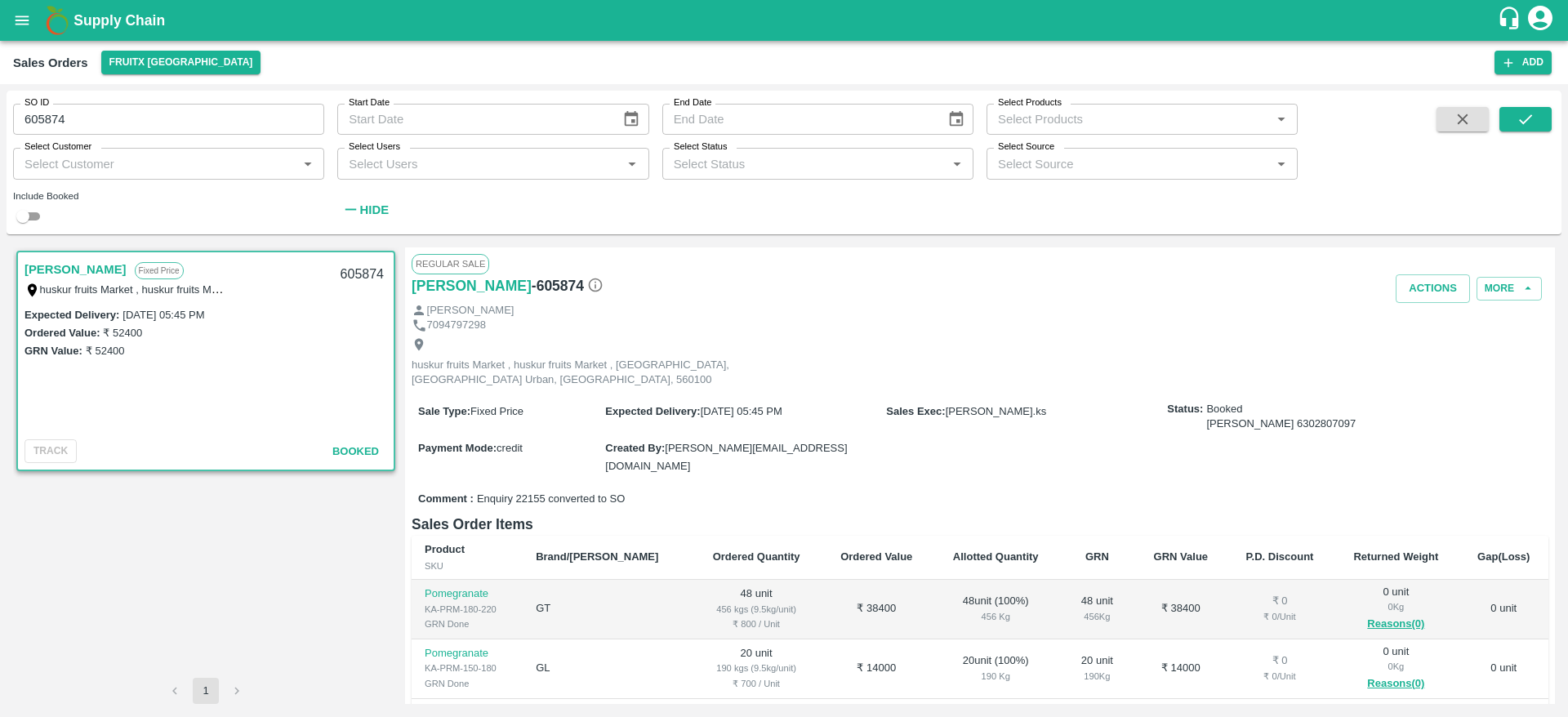
click at [159, 121] on input "605874" at bounding box center [168, 119] width 311 height 31
paste input "text"
click at [1524, 111] on icon "submit" at bounding box center [1525, 118] width 18 height 18
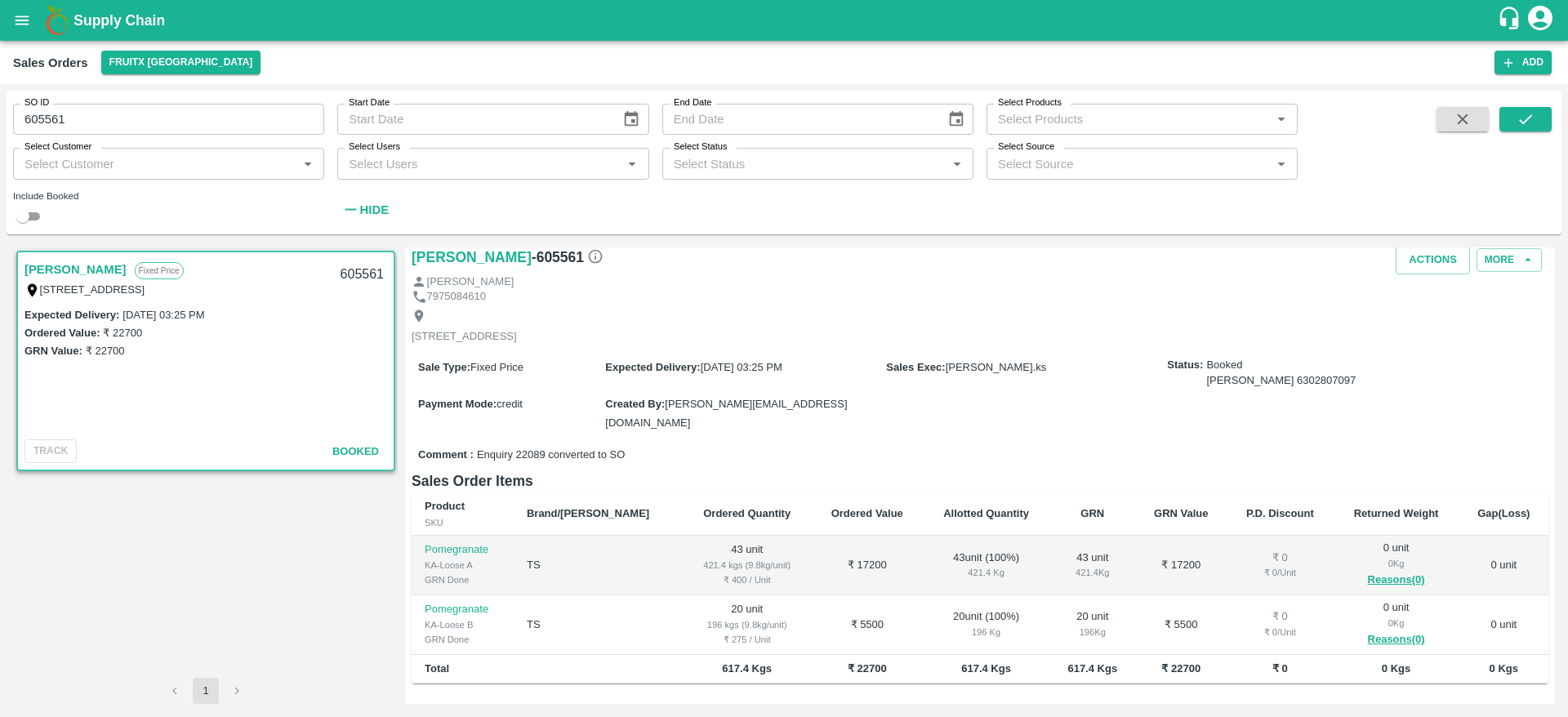
scroll to position [30, 0]
click at [196, 116] on input "605561" at bounding box center [168, 119] width 311 height 31
click at [1516, 116] on icon "submit" at bounding box center [1525, 118] width 18 height 18
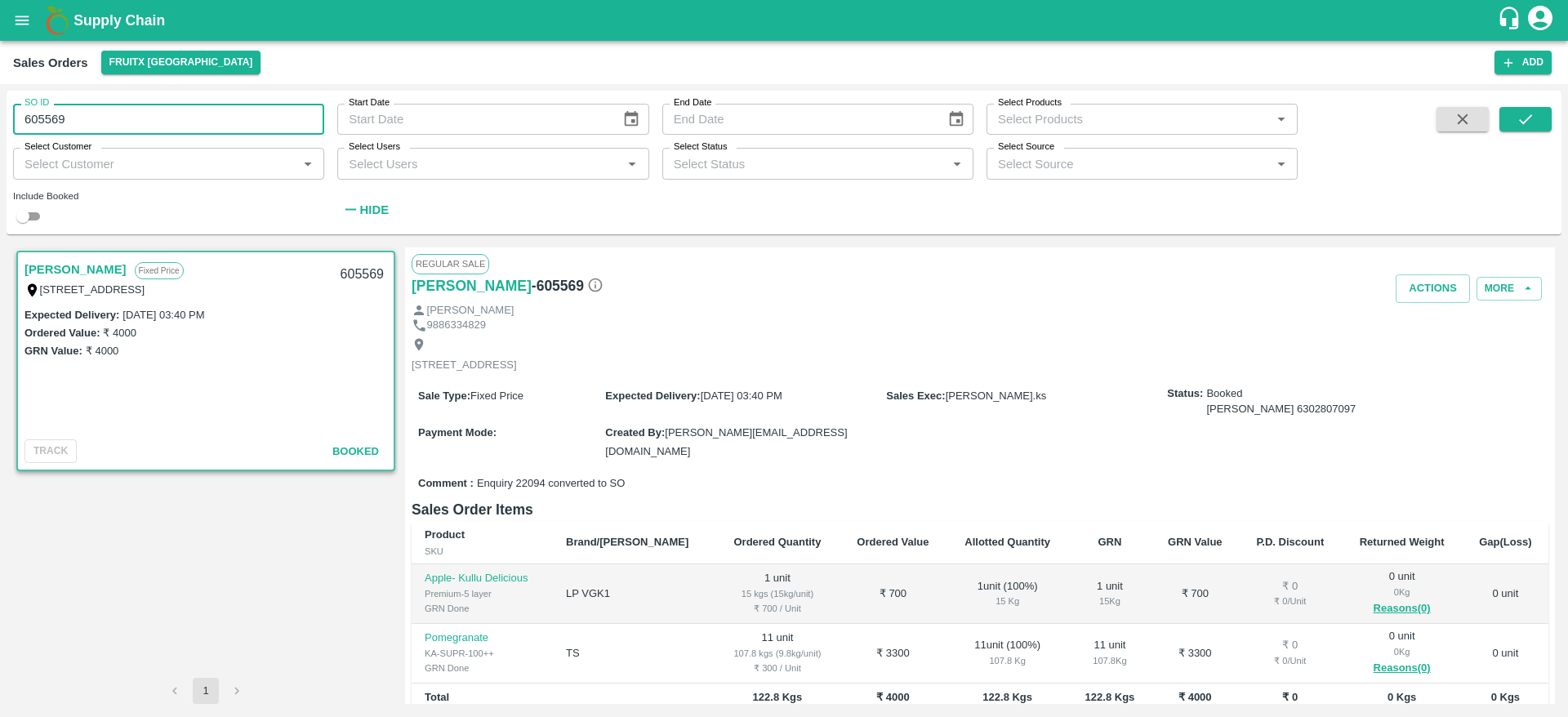
click at [95, 115] on input "605569" at bounding box center [168, 119] width 311 height 31
paste input "text"
click at [1517, 123] on icon "submit" at bounding box center [1525, 118] width 18 height 18
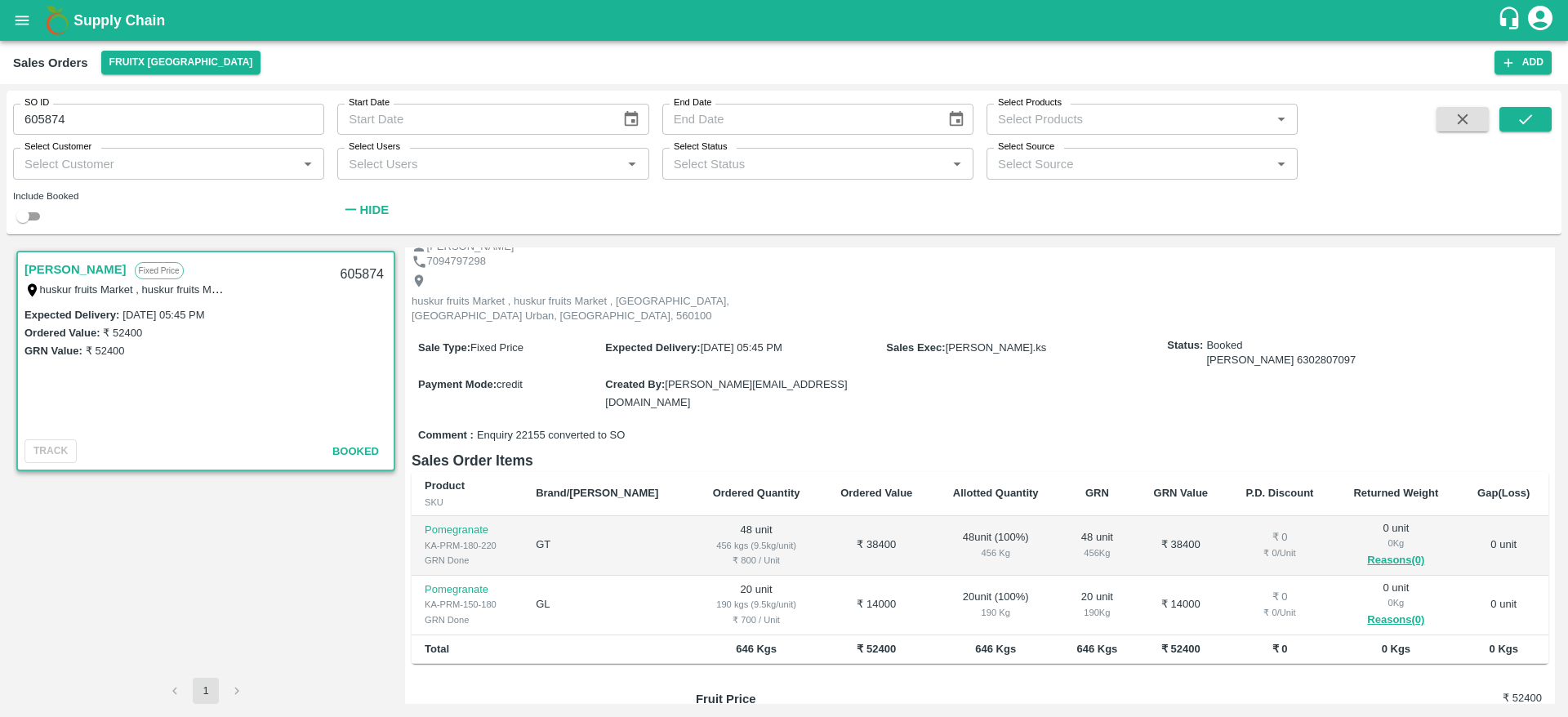
scroll to position [68, 0]
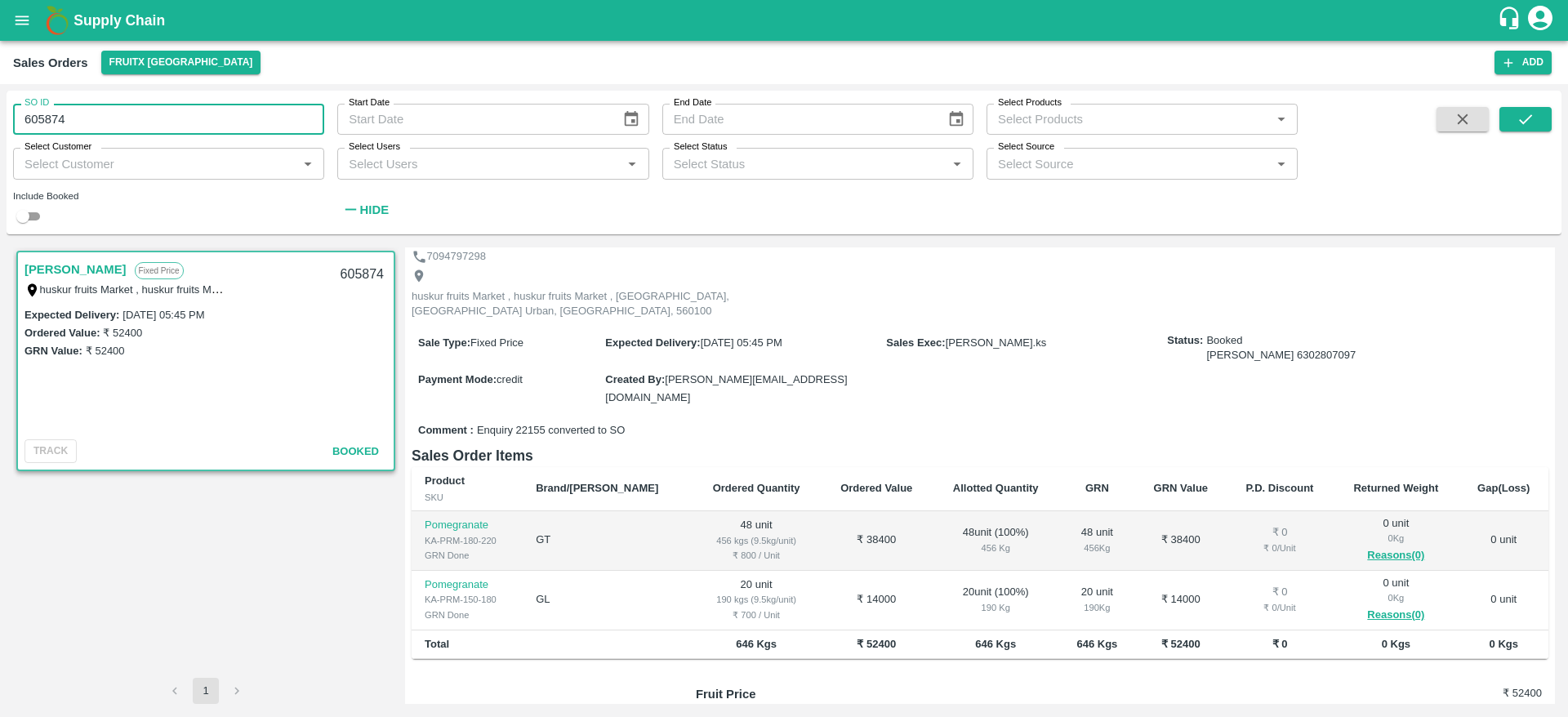
click at [163, 107] on input "605874" at bounding box center [168, 119] width 311 height 31
paste input "text"
type input "606127"
click at [1501, 118] on button "submit" at bounding box center [1525, 119] width 53 height 25
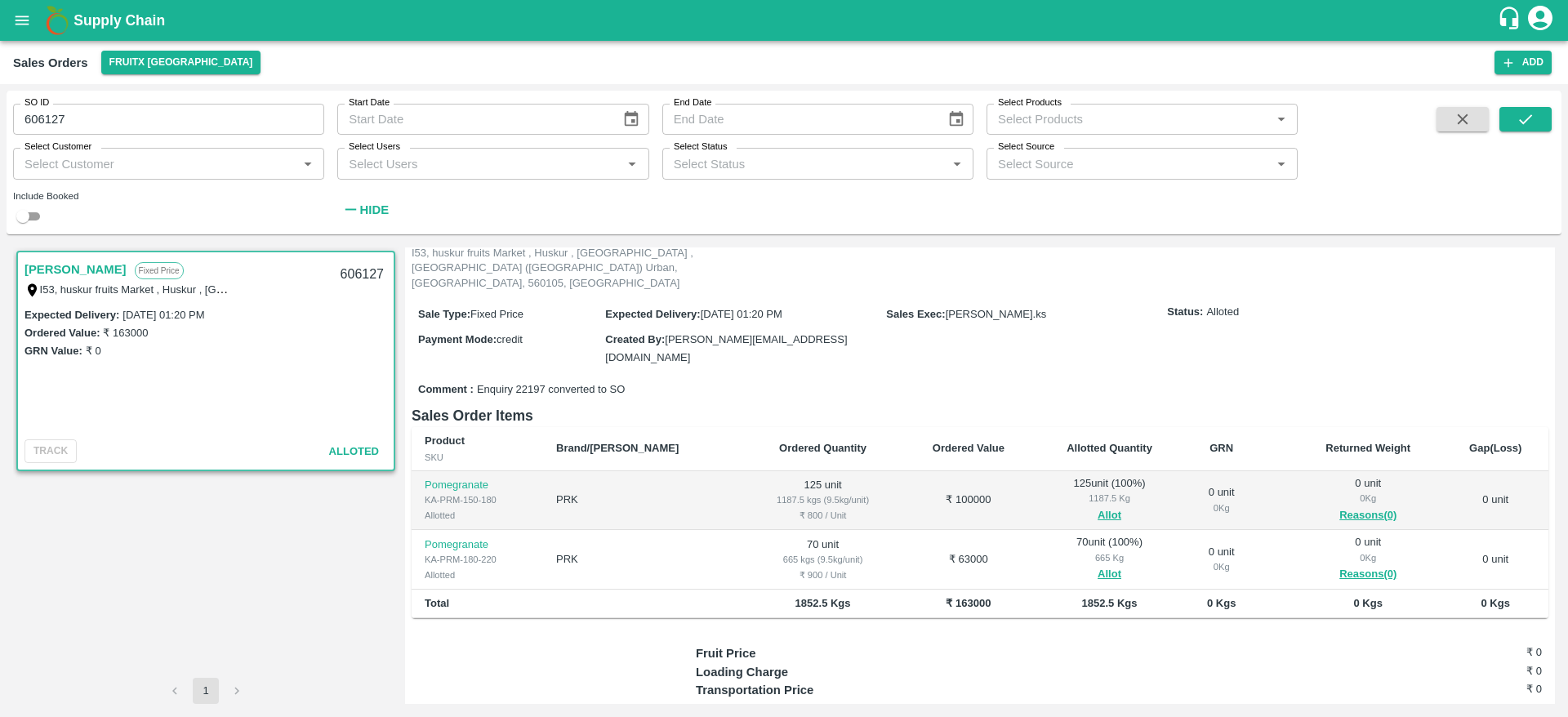
scroll to position [113, 0]
